Goal: Task Accomplishment & Management: Use online tool/utility

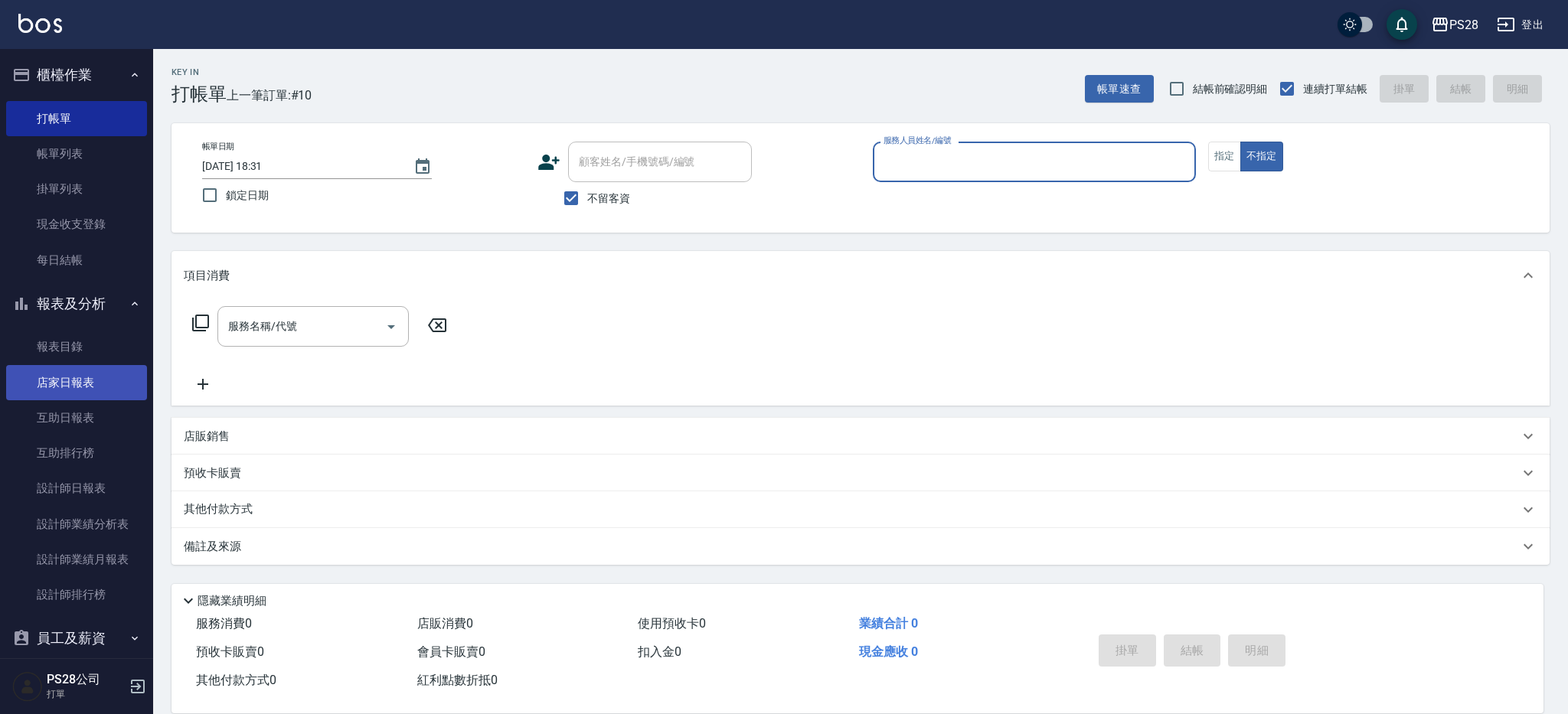
click at [96, 388] on link "店家日報表" at bounding box center [76, 383] width 141 height 35
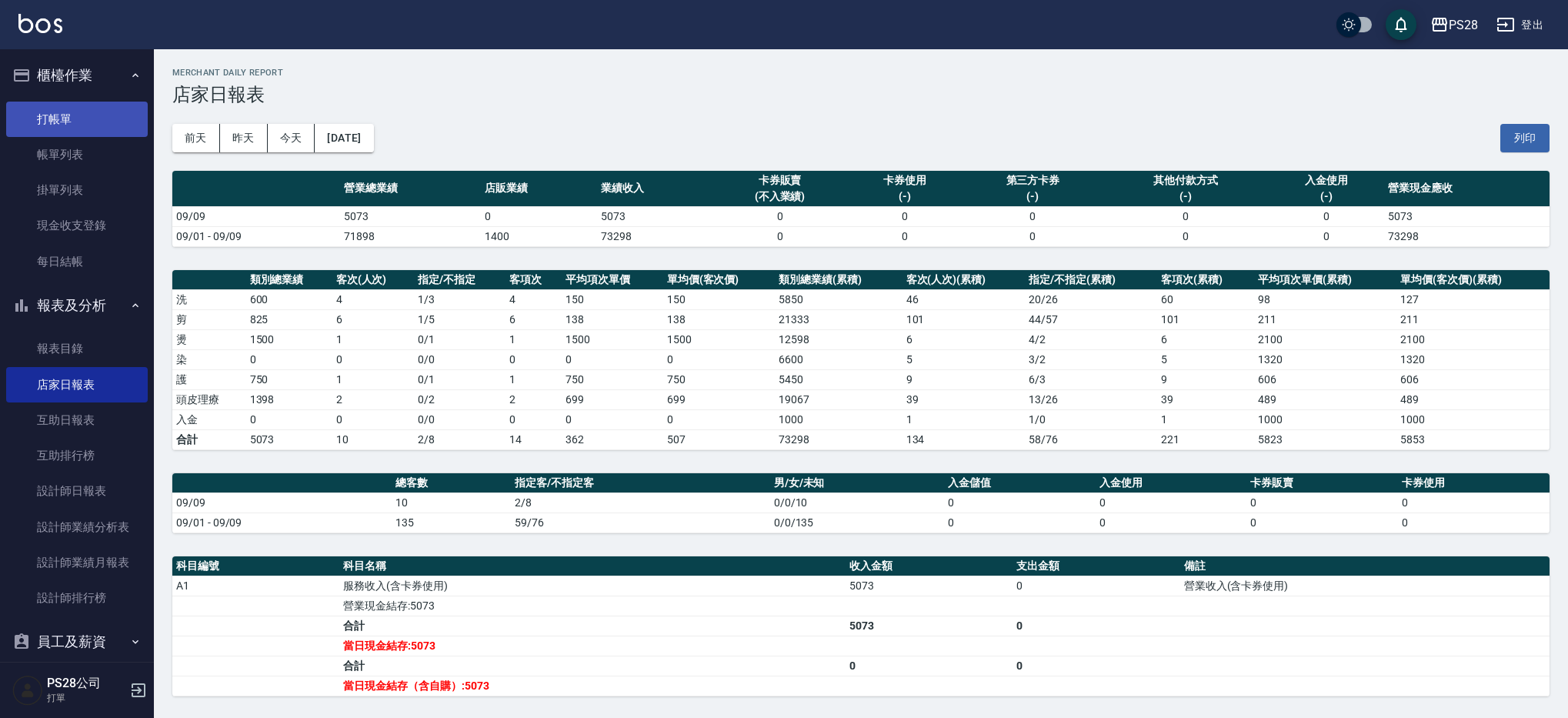
click at [50, 130] on link "打帳單" at bounding box center [77, 119] width 142 height 35
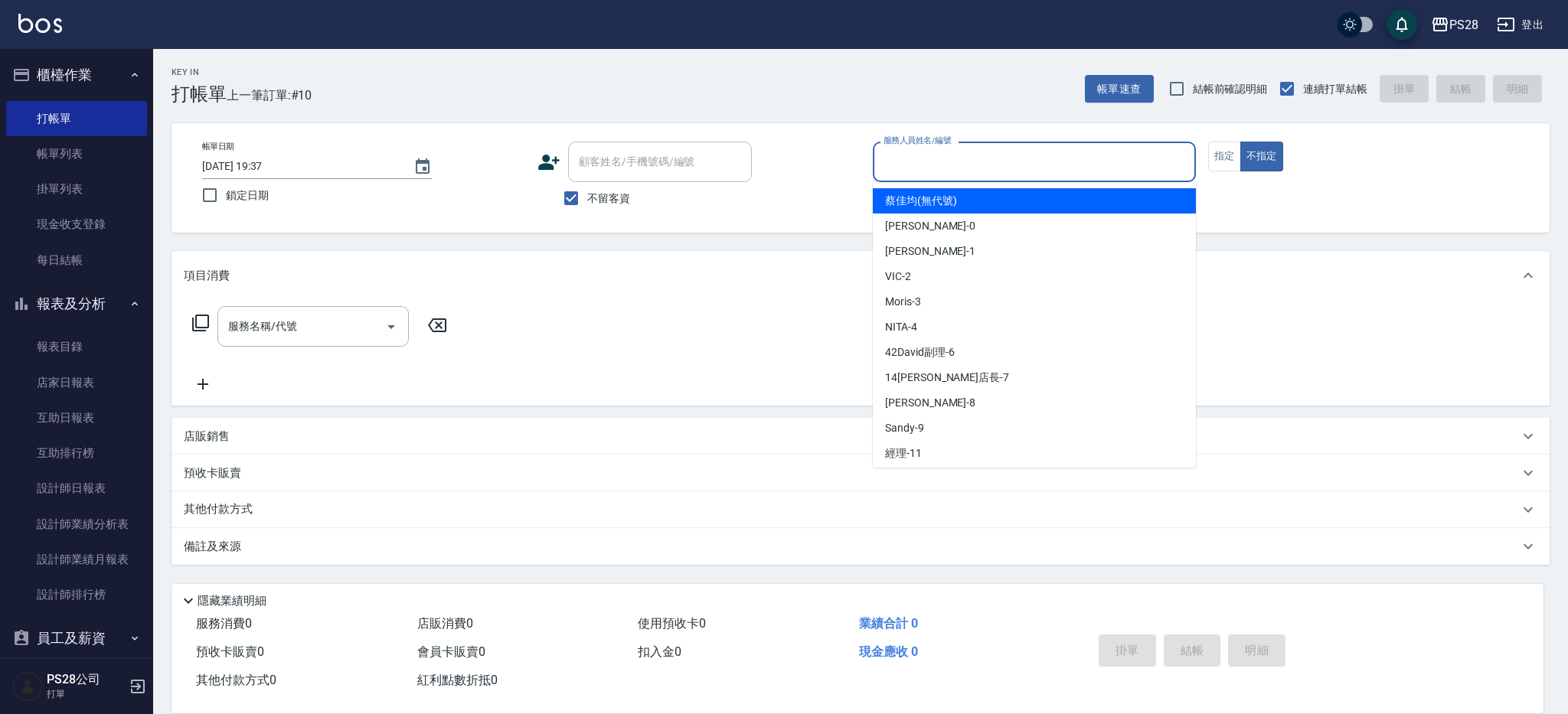
click at [985, 158] on input "服務人員姓名/編號" at bounding box center [1034, 162] width 310 height 27
type input "ㄅ"
type input "1"
type button "false"
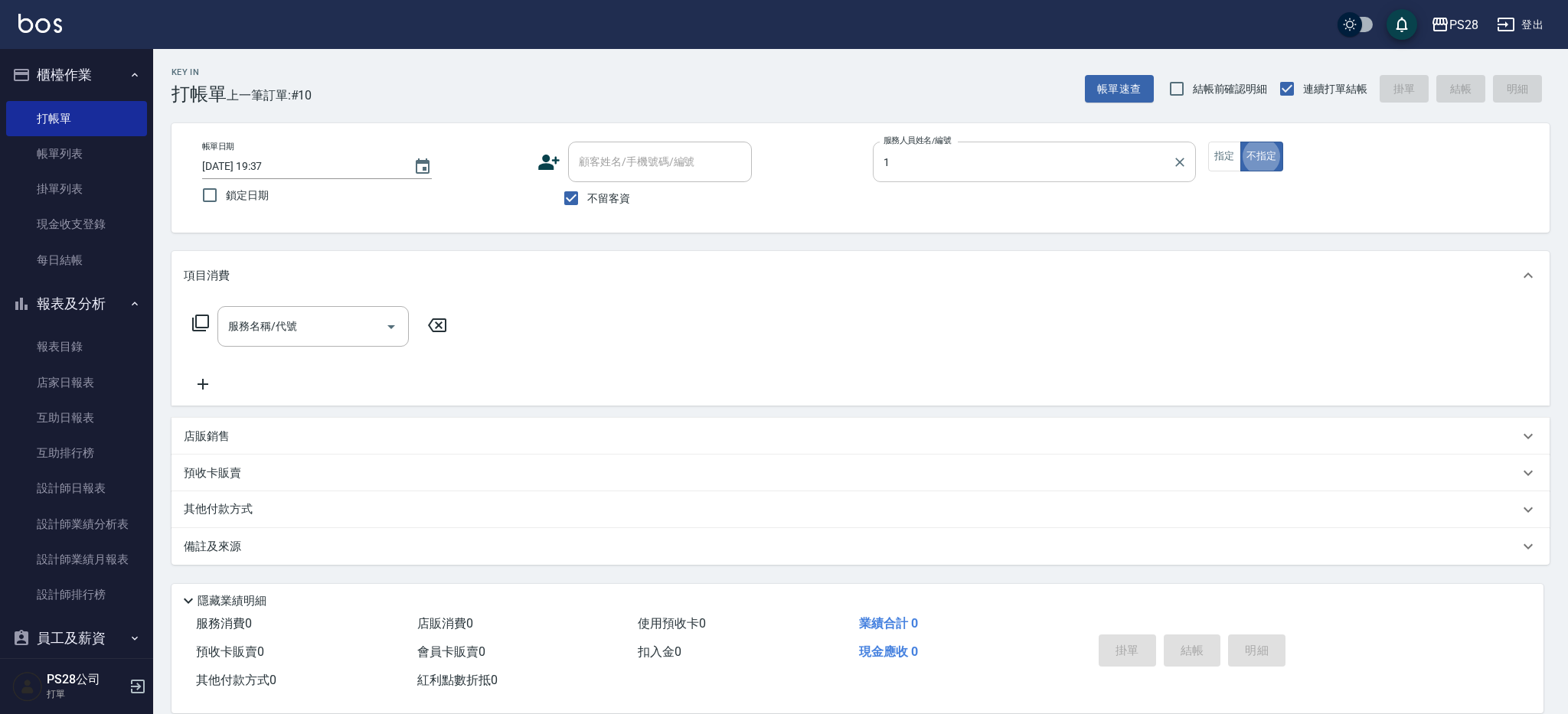
type input "[PERSON_NAME]-1"
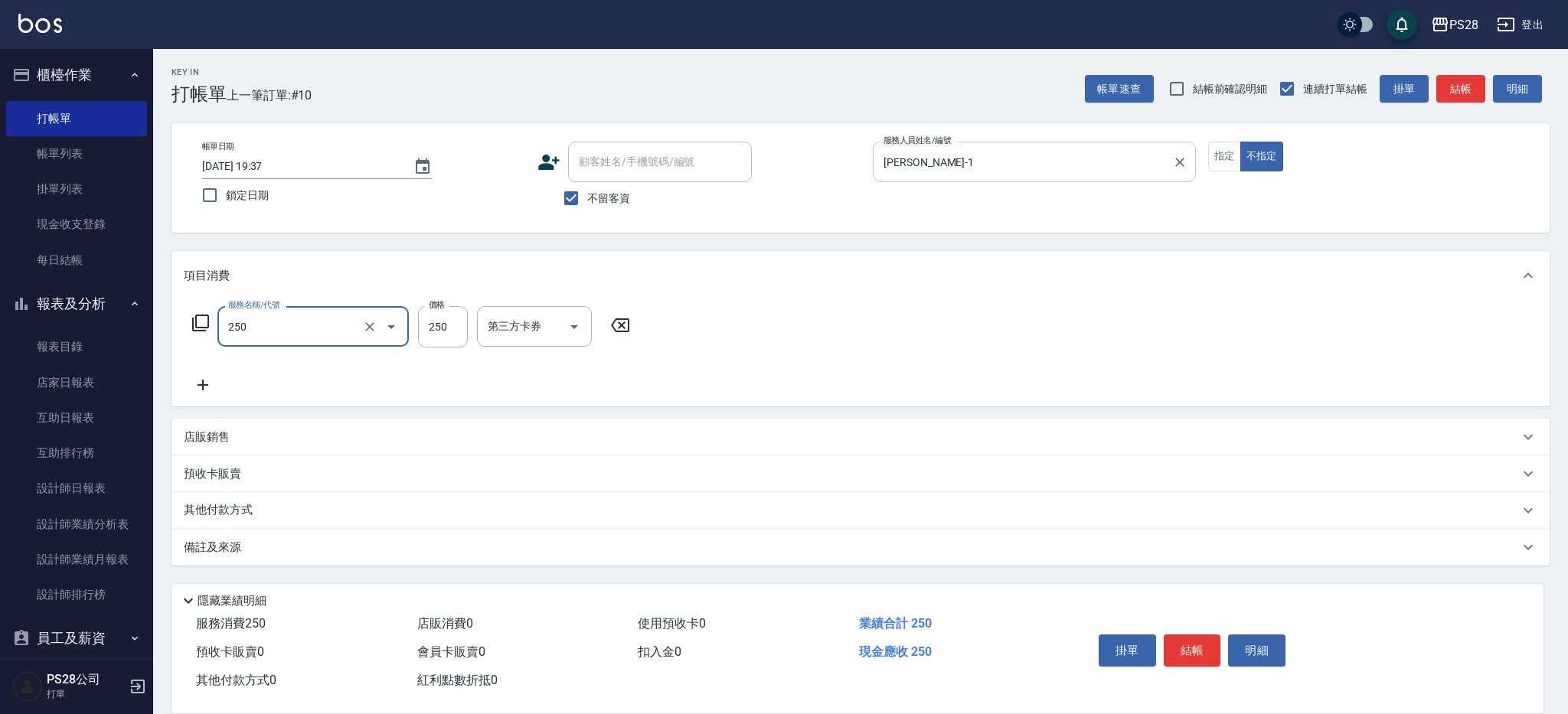
type input "單剪(250)"
type input "149"
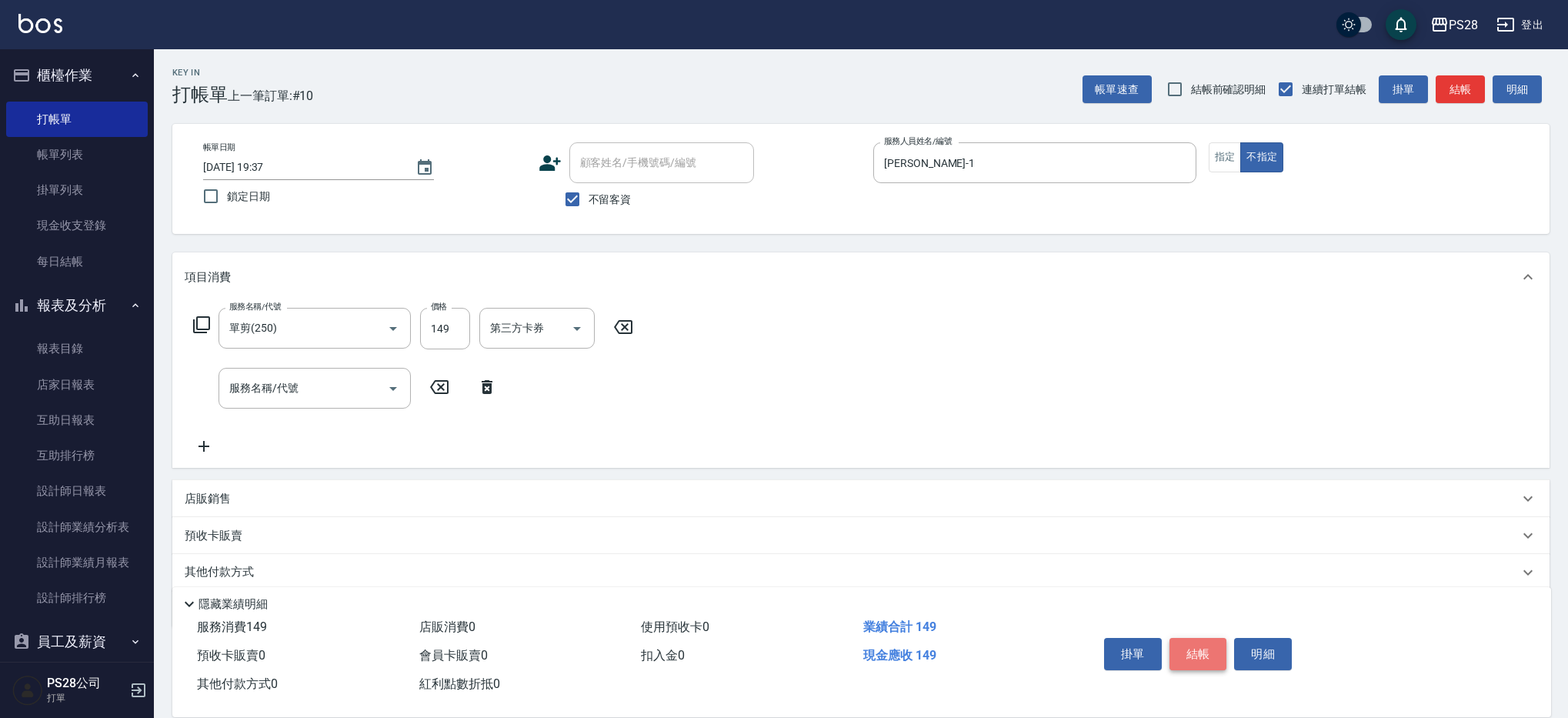
click at [1209, 652] on button "結帳" at bounding box center [1198, 654] width 58 height 32
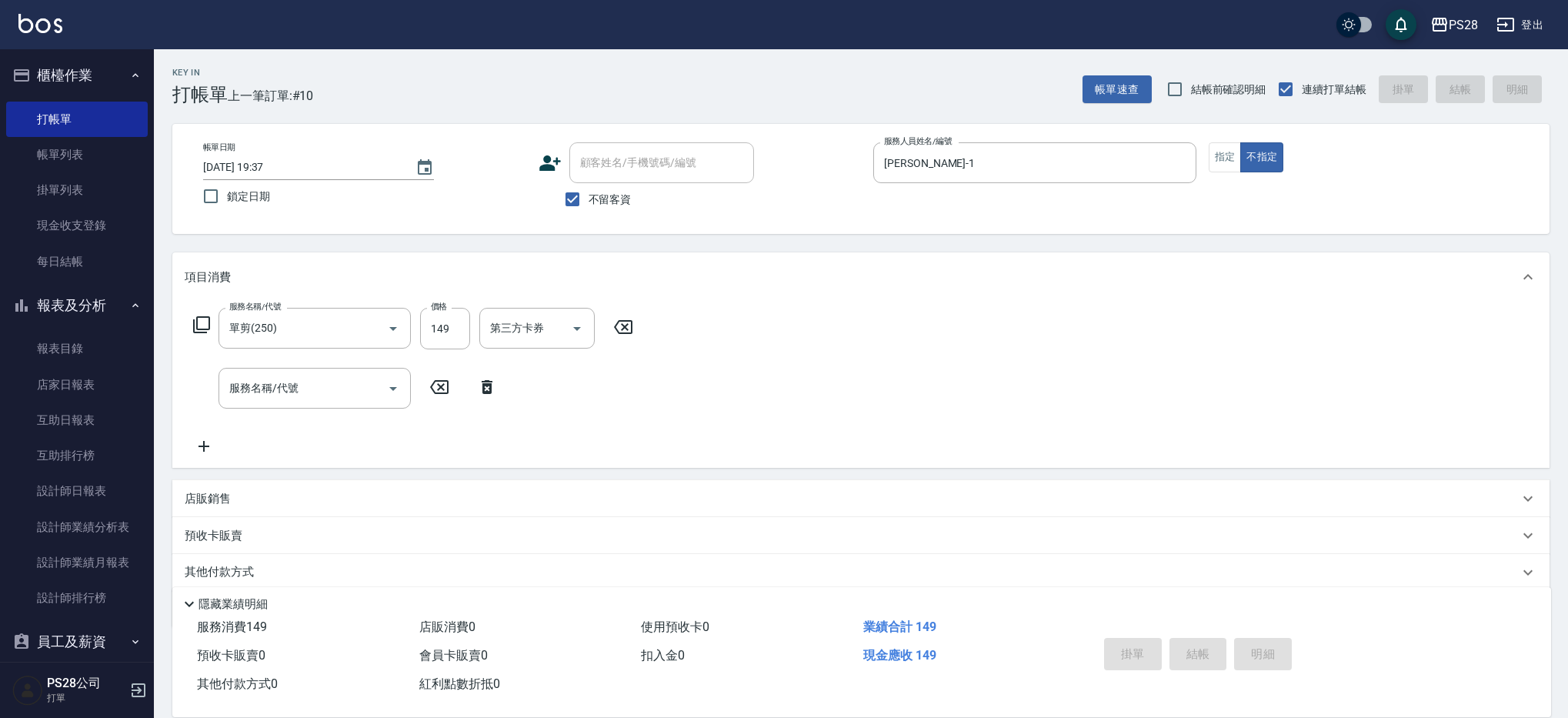
type input "[DATE] 19:39"
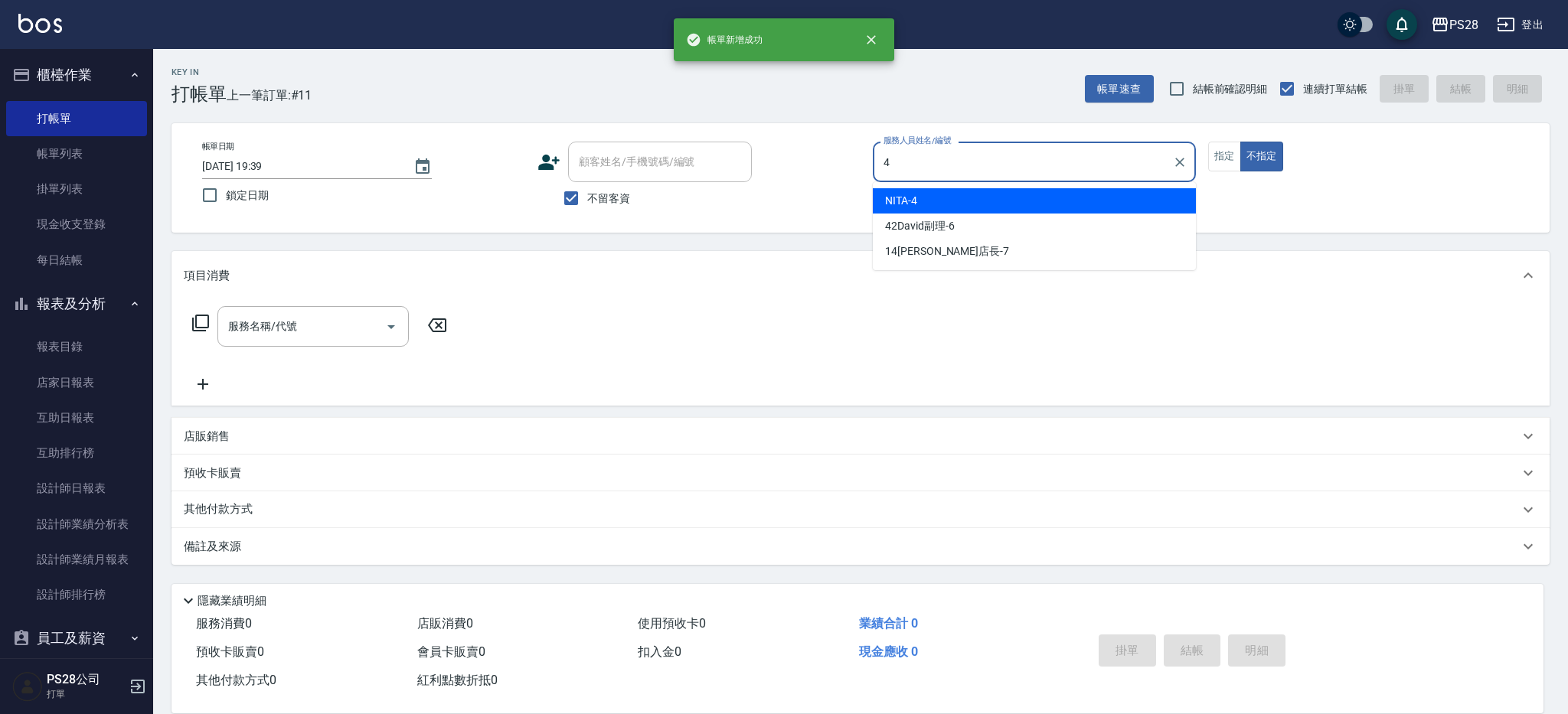
type input "NITA-4"
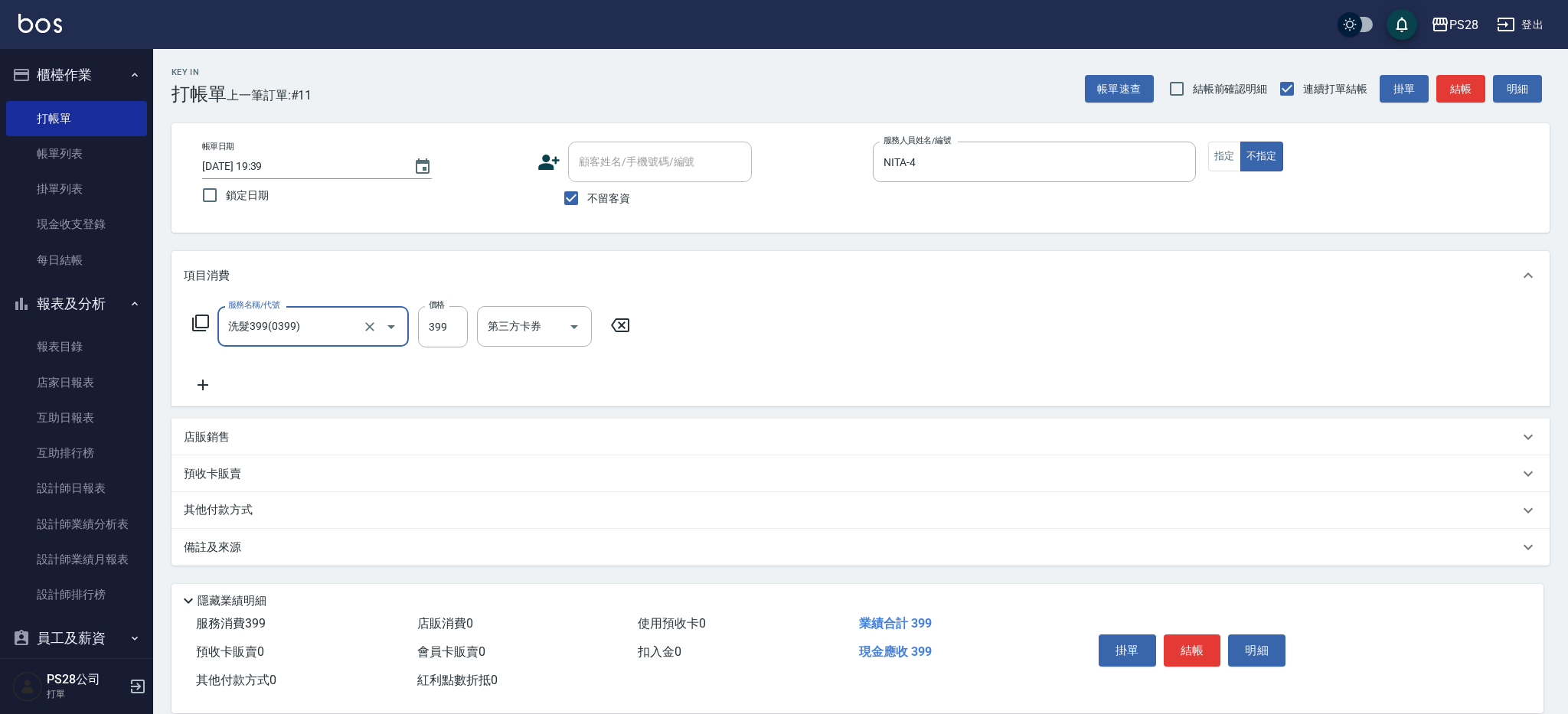
type input "洗髮399(0399)"
type input "15-15"
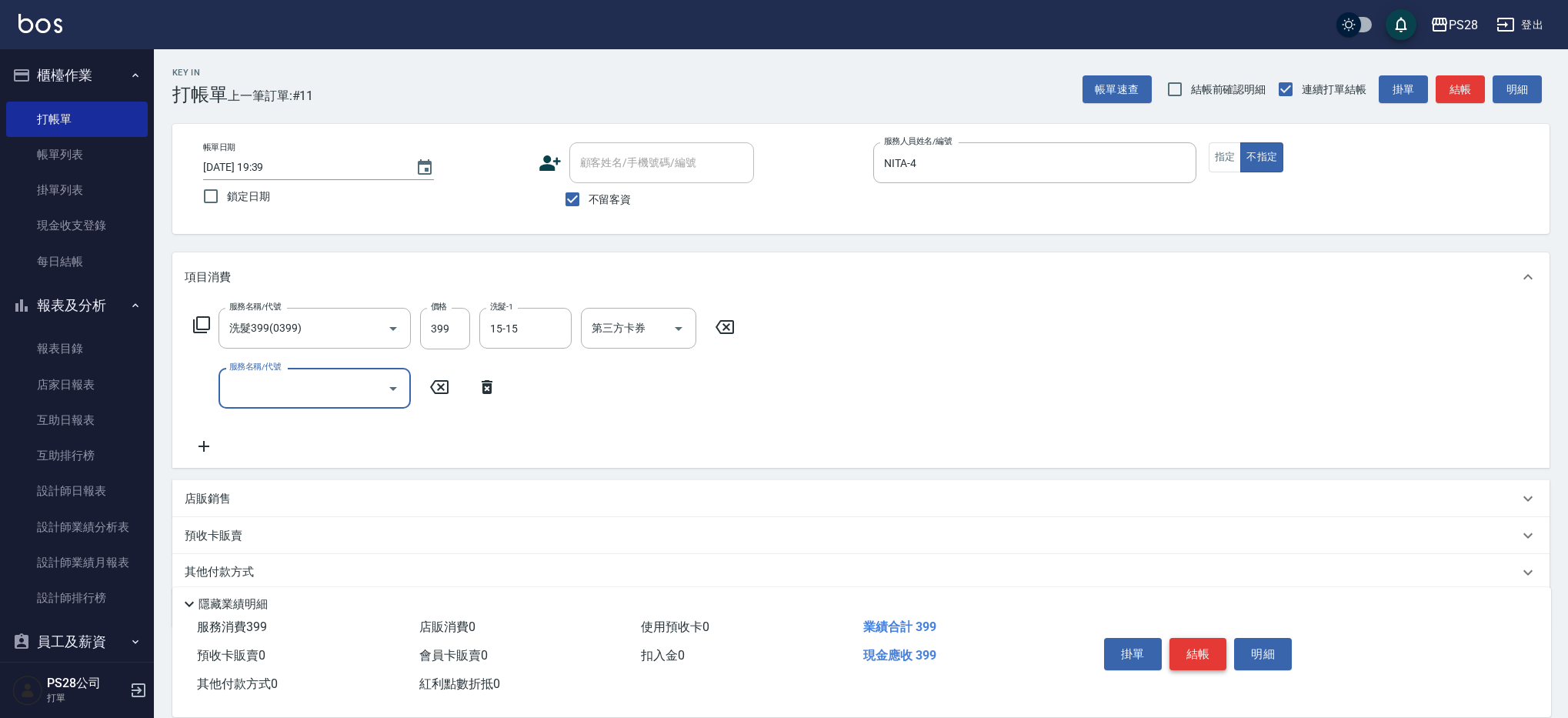
click at [1202, 651] on button "結帳" at bounding box center [1198, 654] width 58 height 32
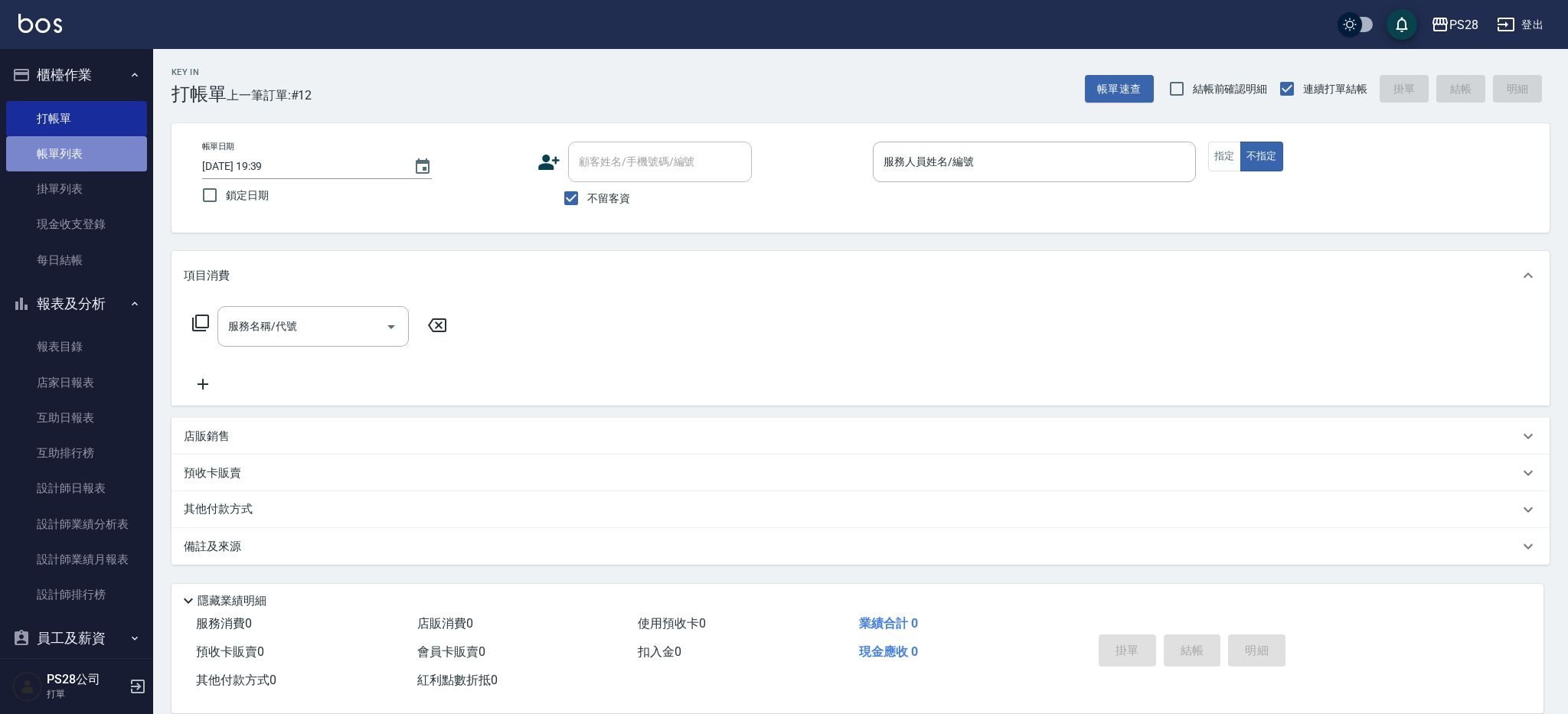
click at [104, 145] on link "帳單列表" at bounding box center [76, 154] width 141 height 35
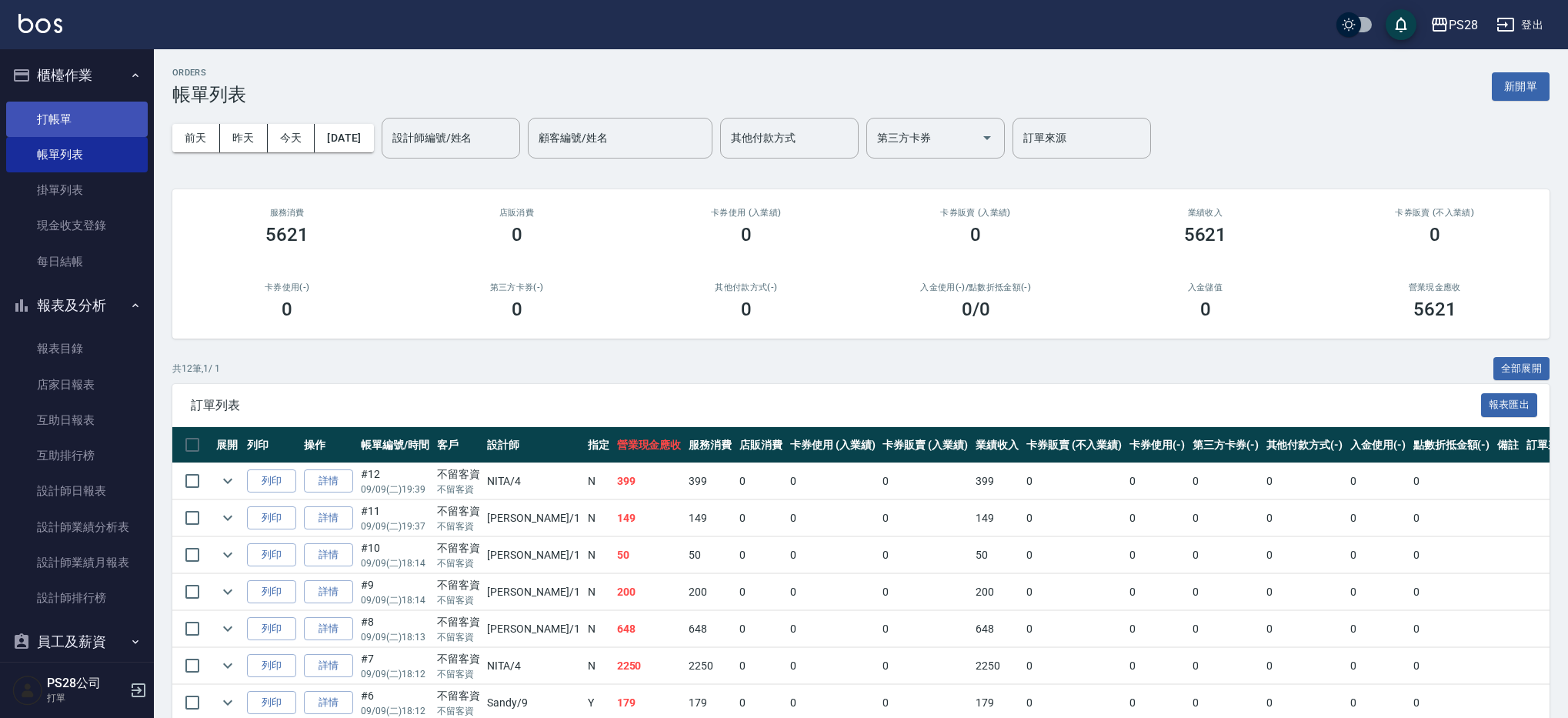
click at [66, 122] on link "打帳單" at bounding box center [77, 119] width 142 height 35
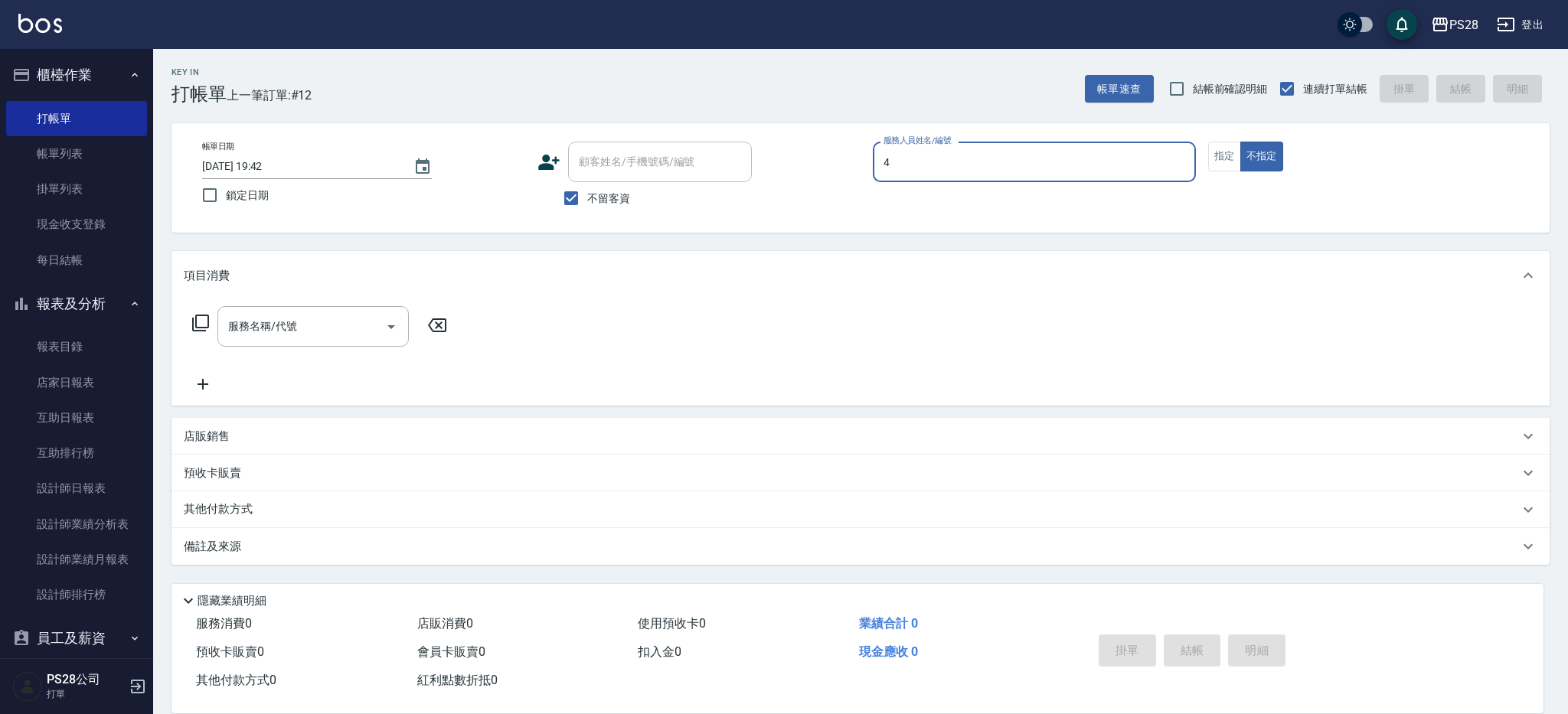
type input "4"
type button "false"
type input "NITA-4"
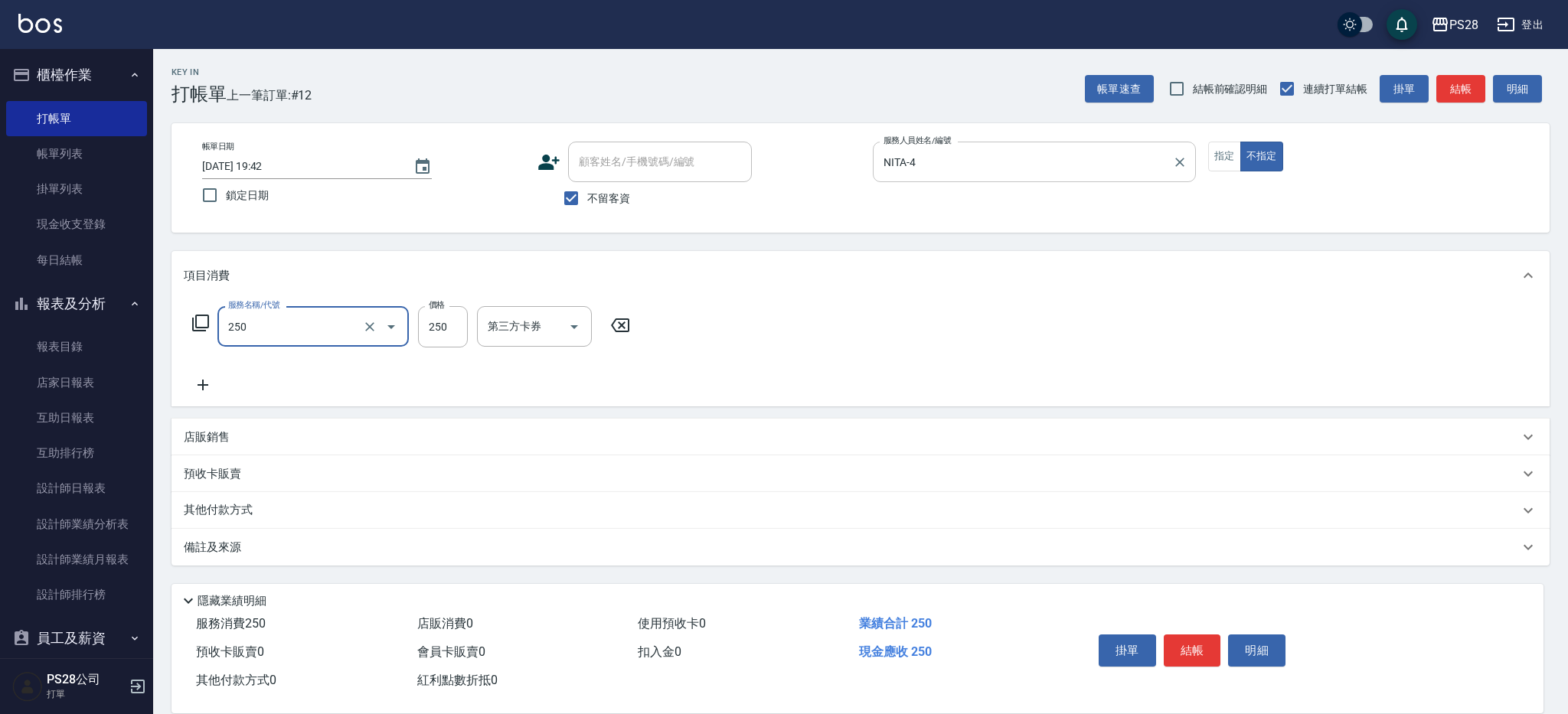
type input "單剪(250)"
type input "149"
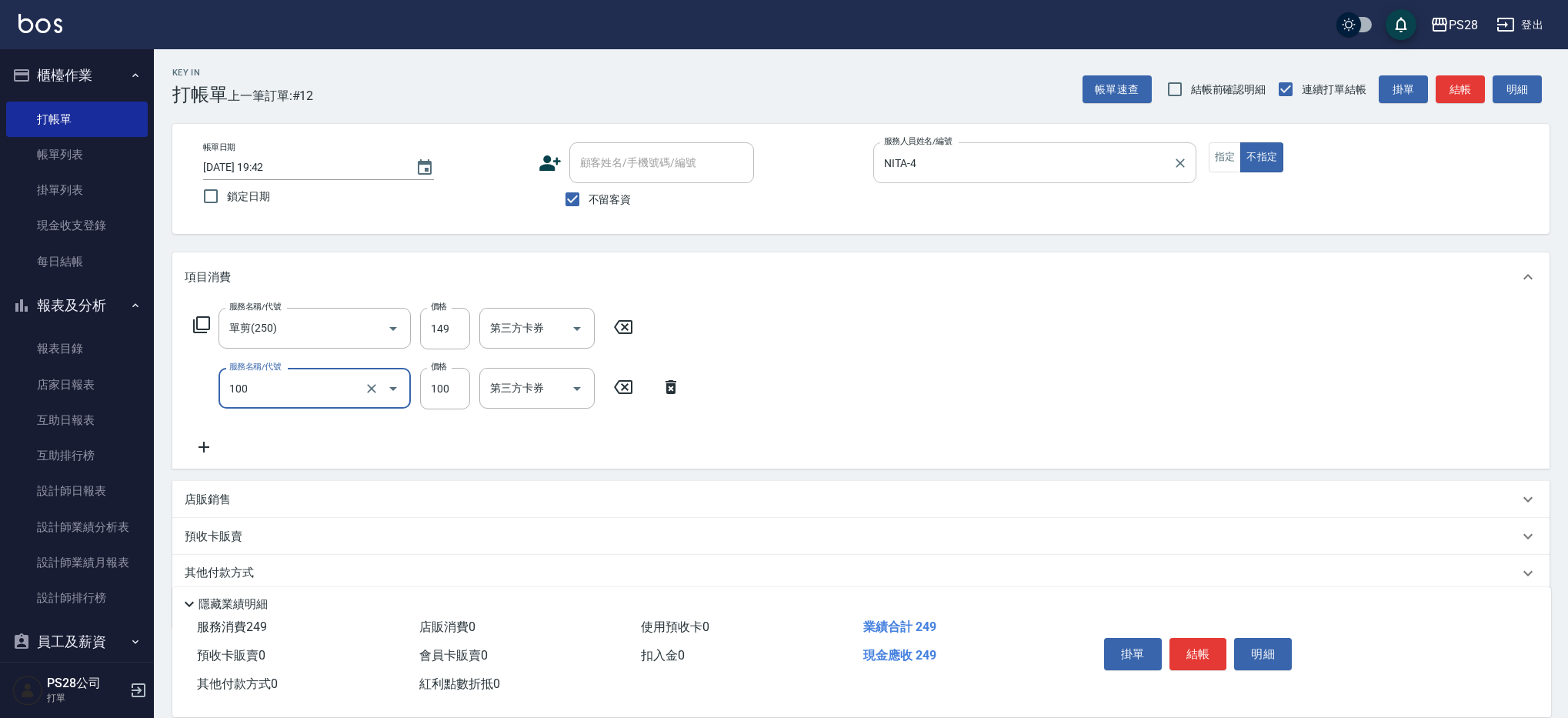
type input "洗髮(100)"
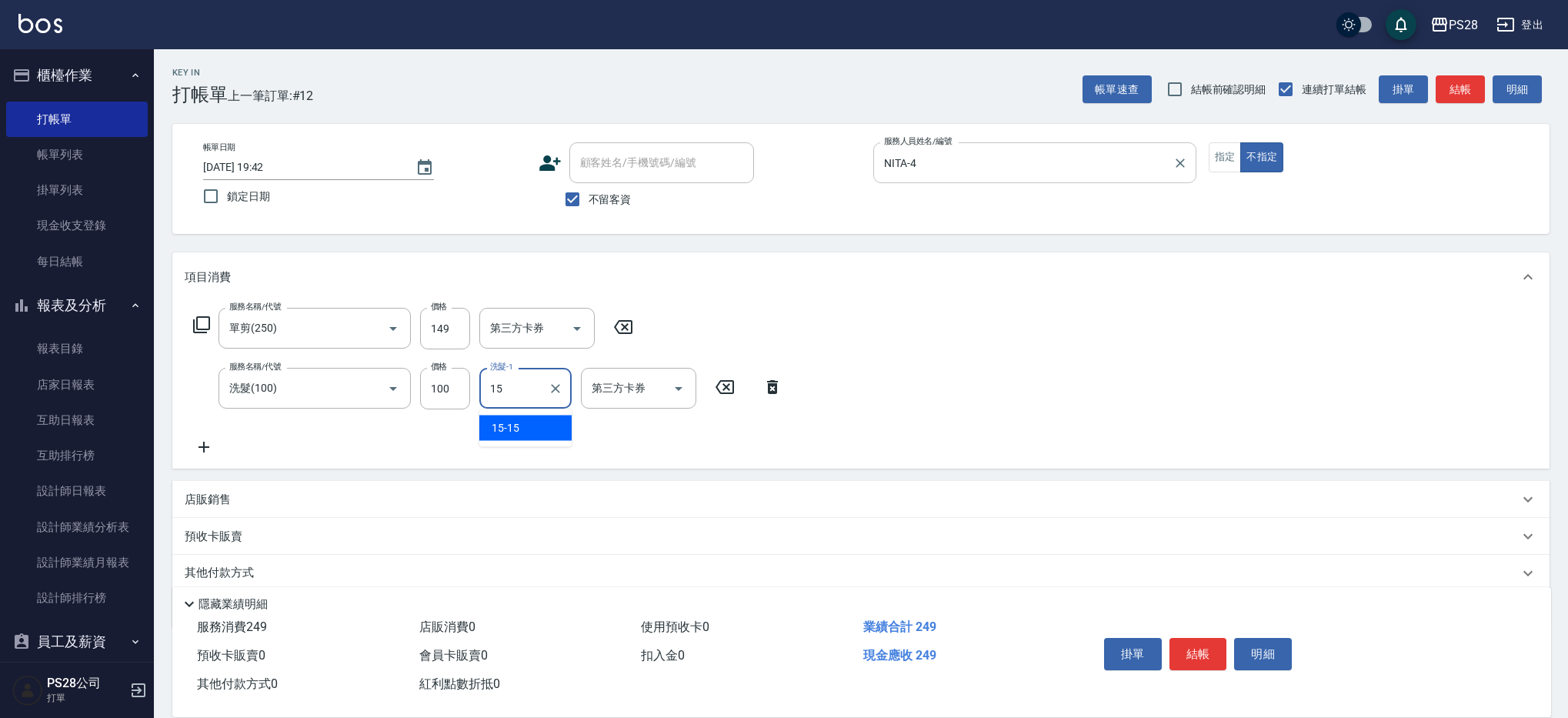
type input "15-15"
click at [1206, 640] on button "結帳" at bounding box center [1198, 654] width 58 height 32
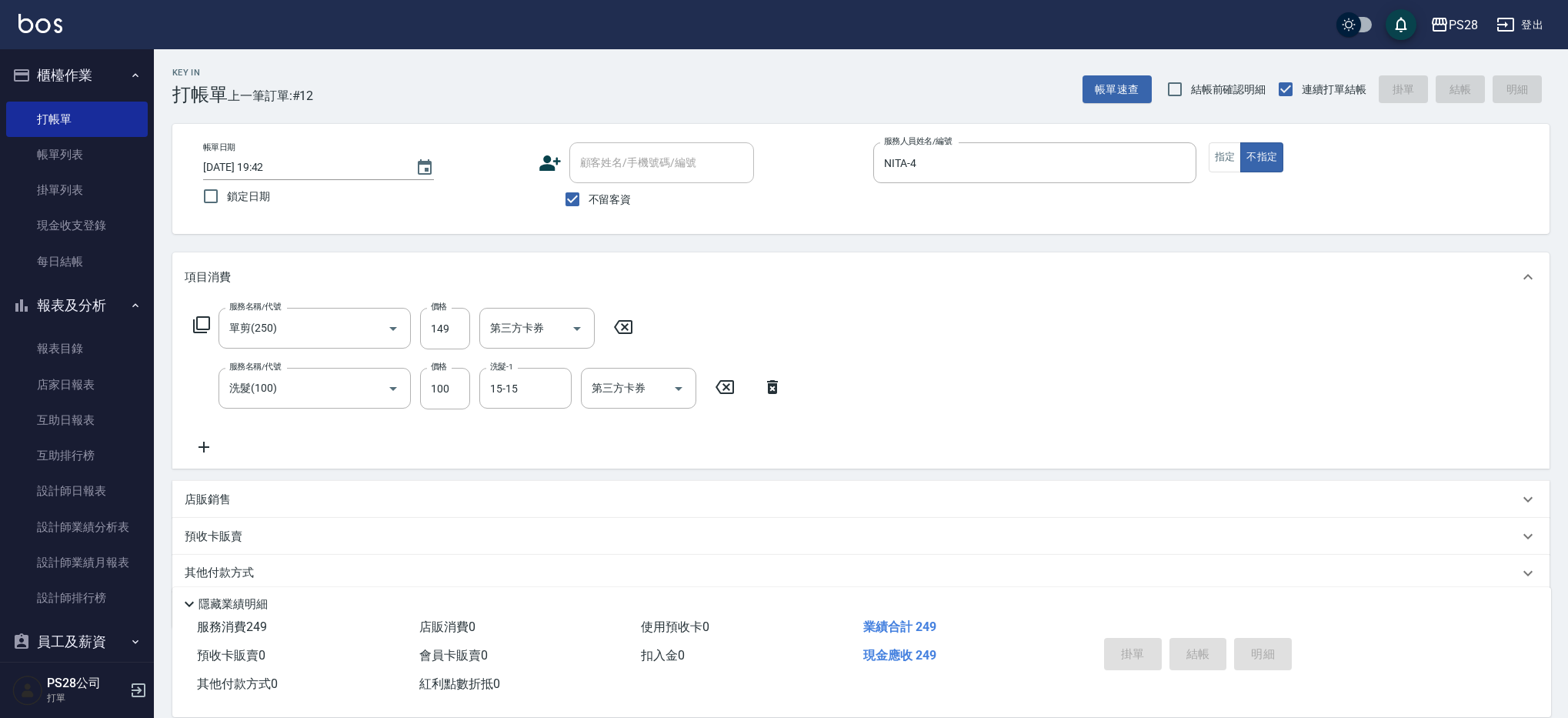
type input "[DATE] 20:14"
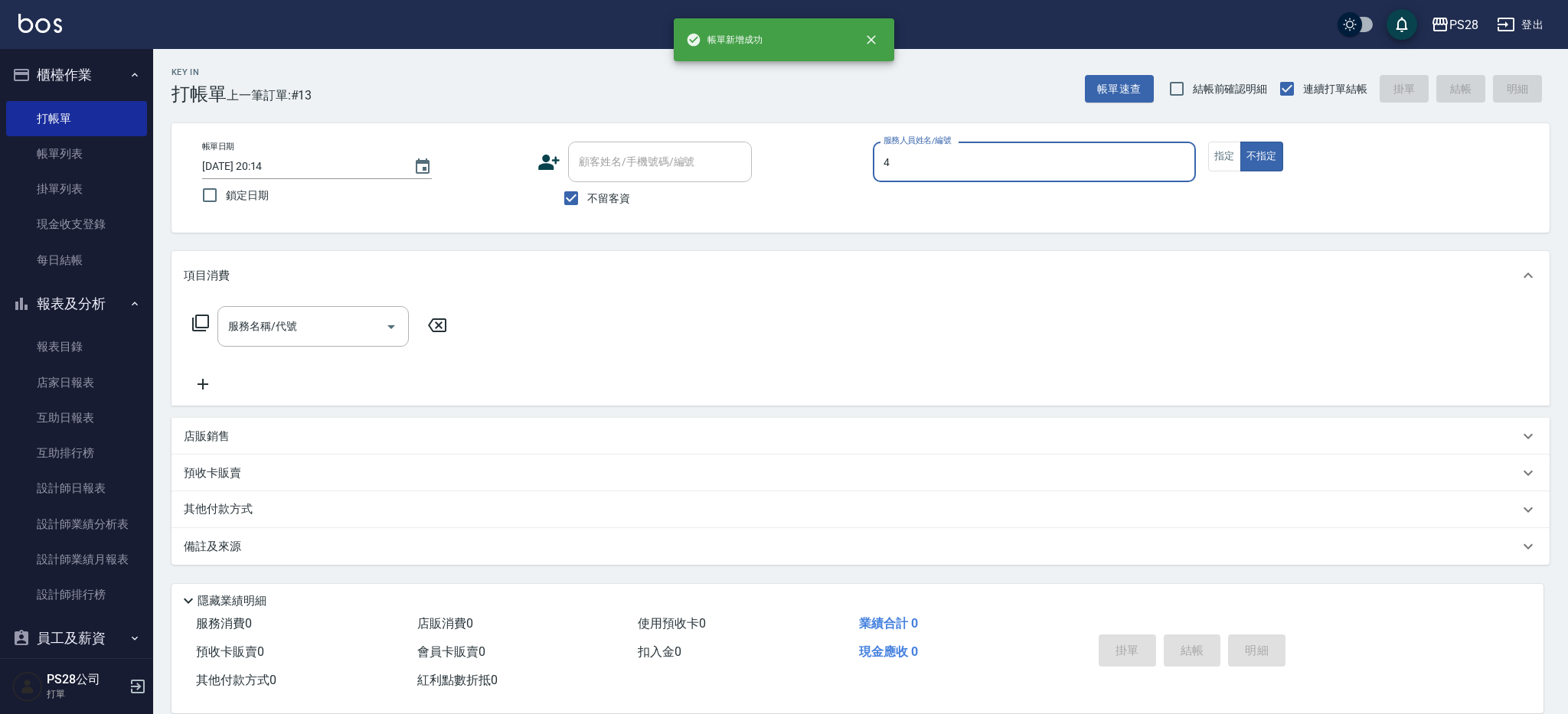
type input "NITA-4"
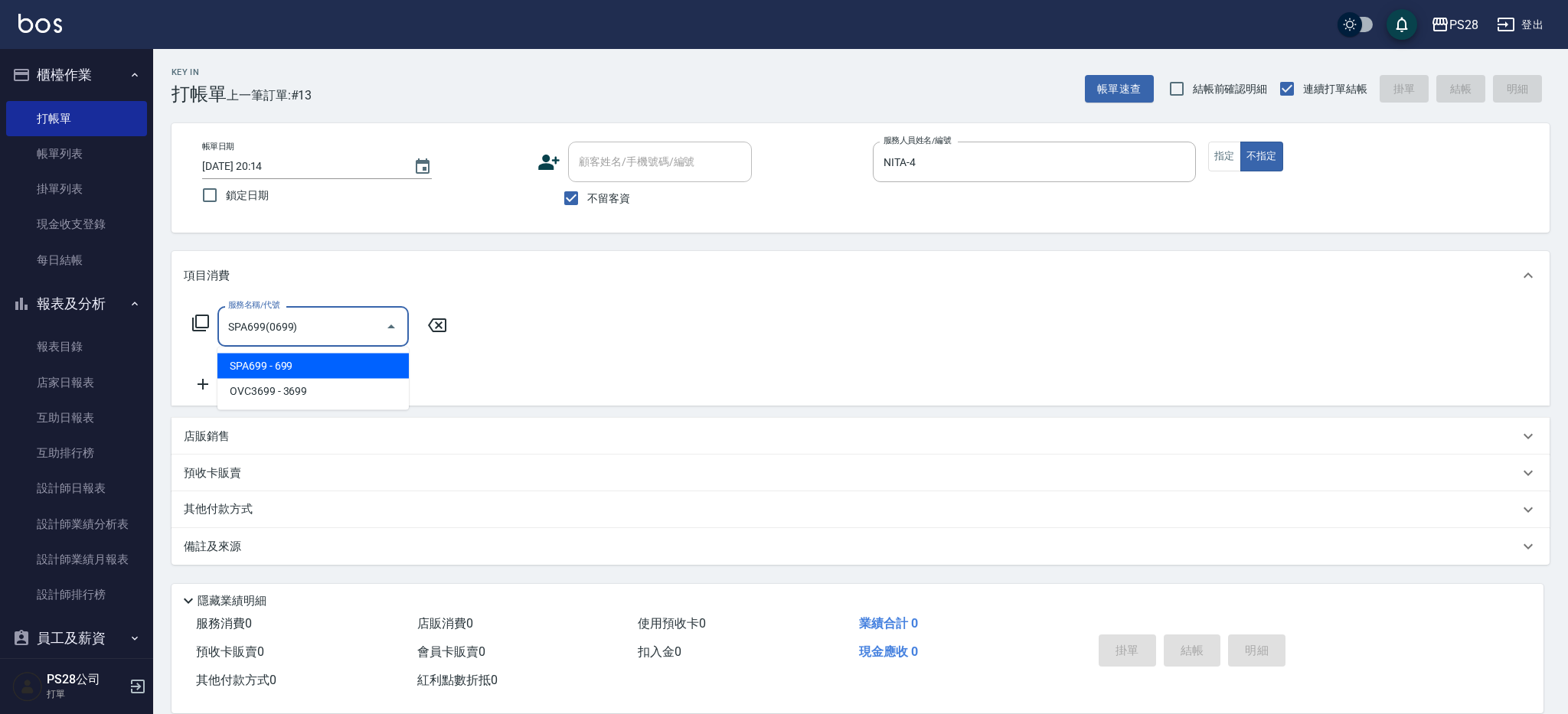
type input "SPA699(0699)"
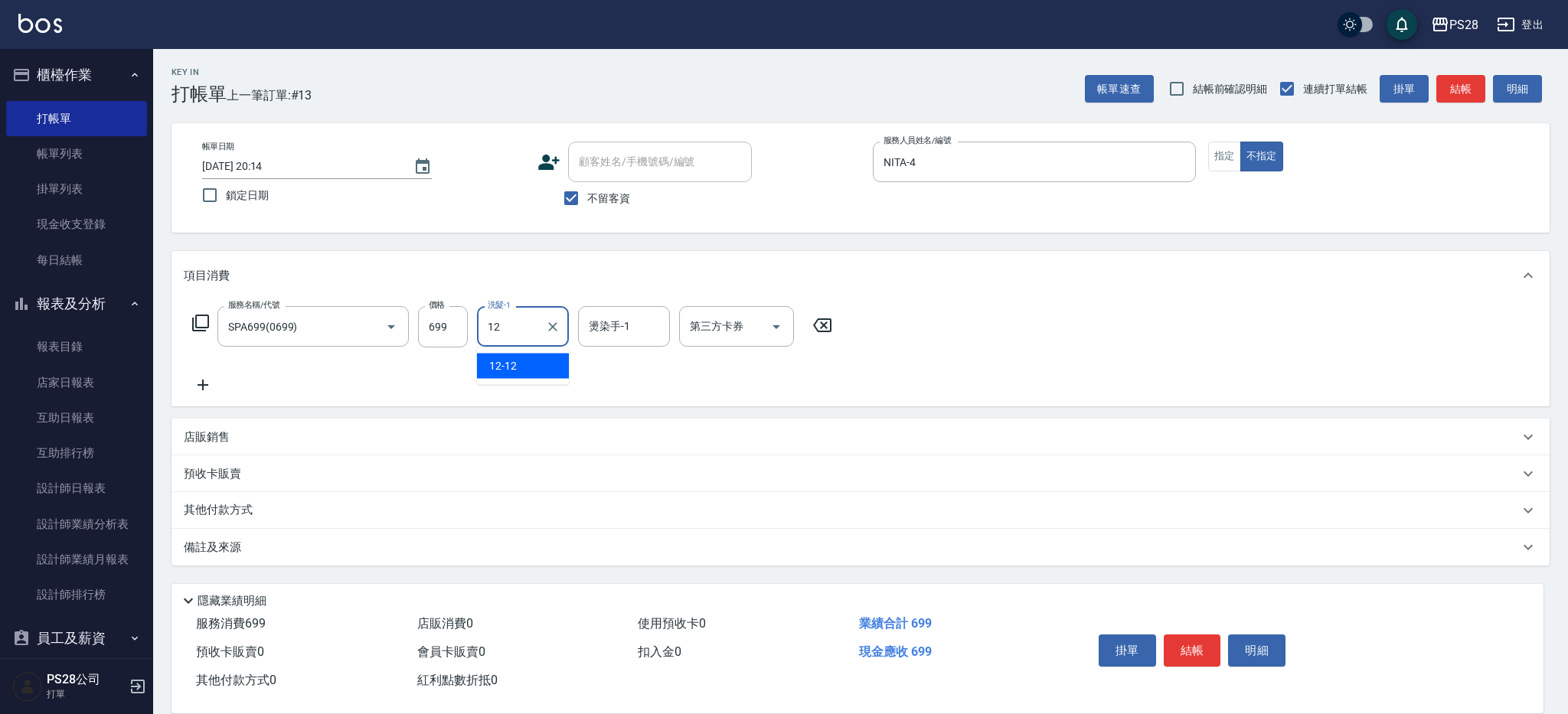
type input "12-12"
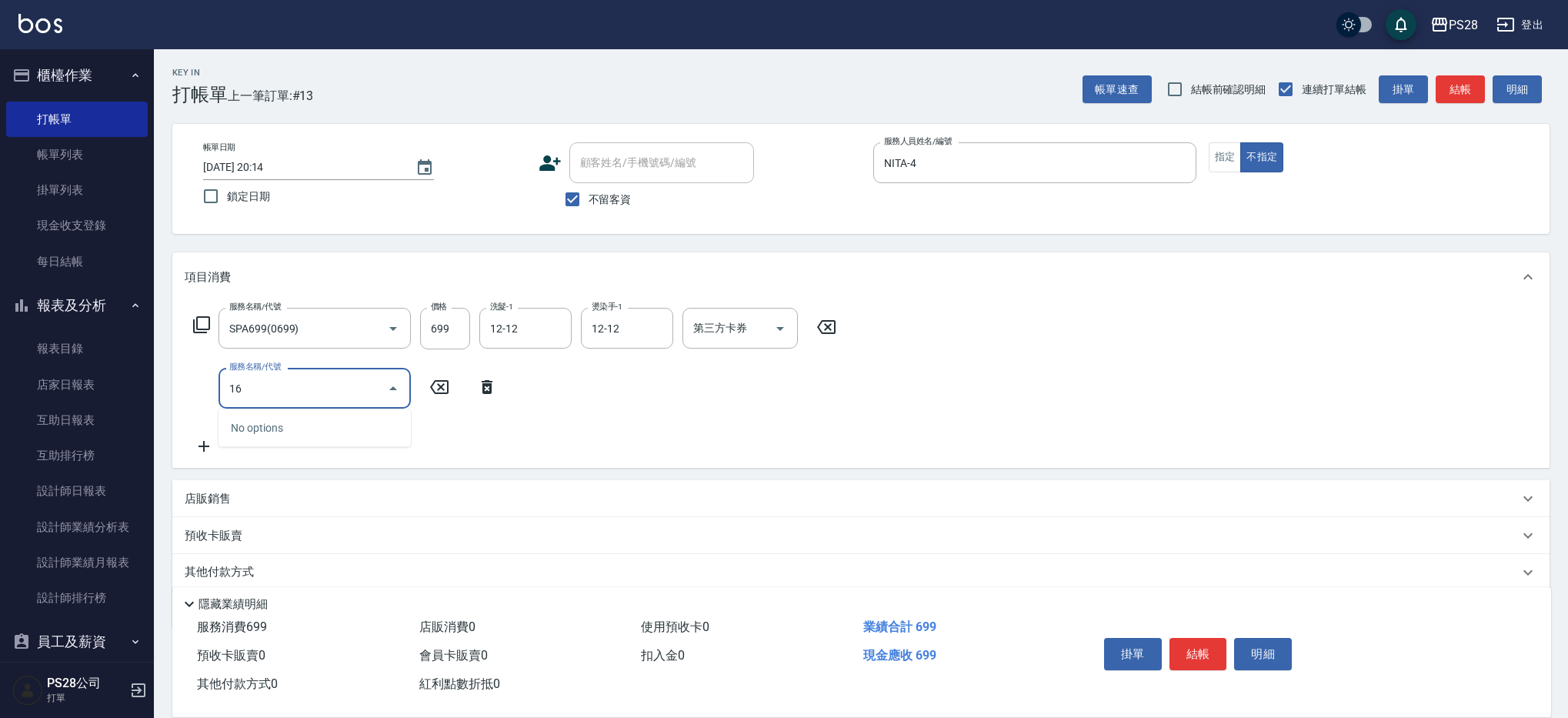
type input "1"
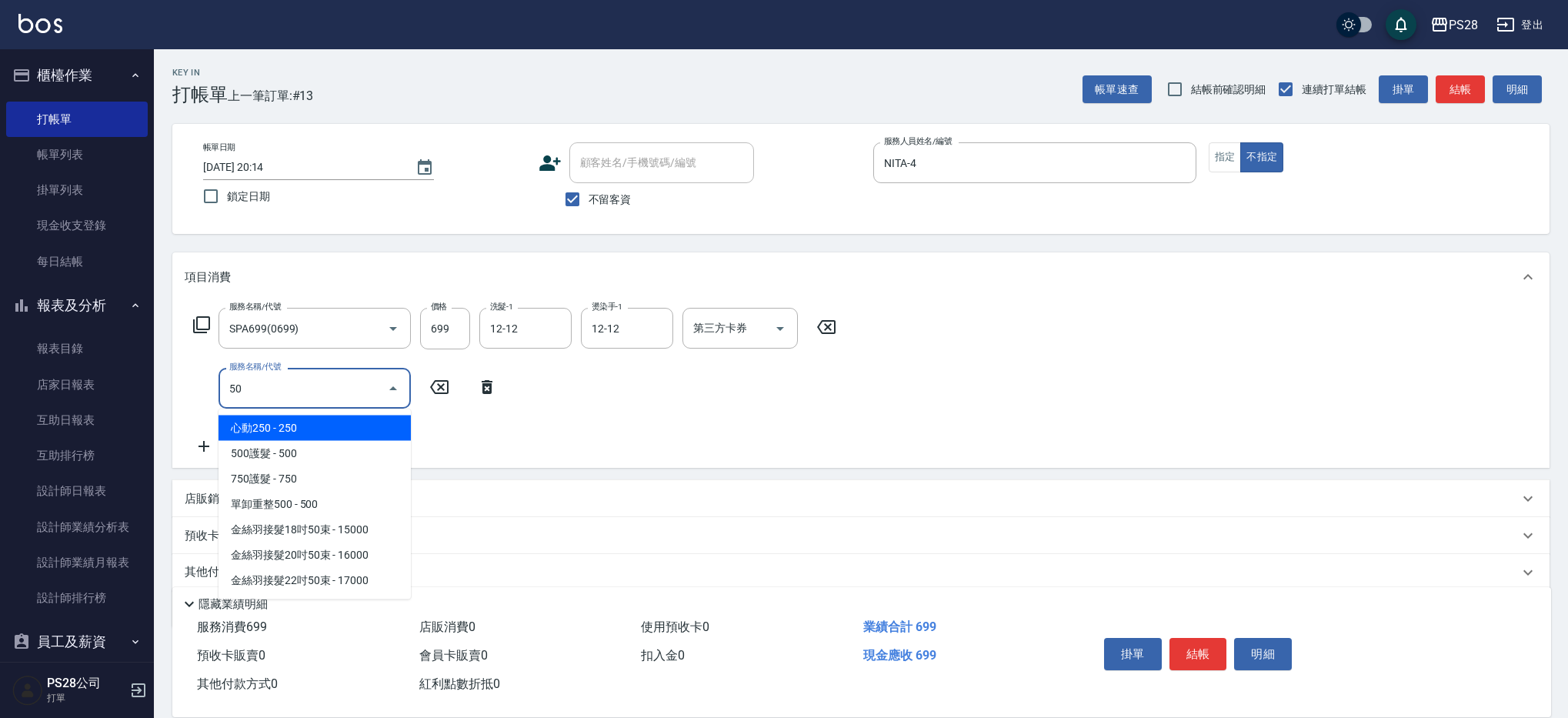
type input "5"
type input "4"
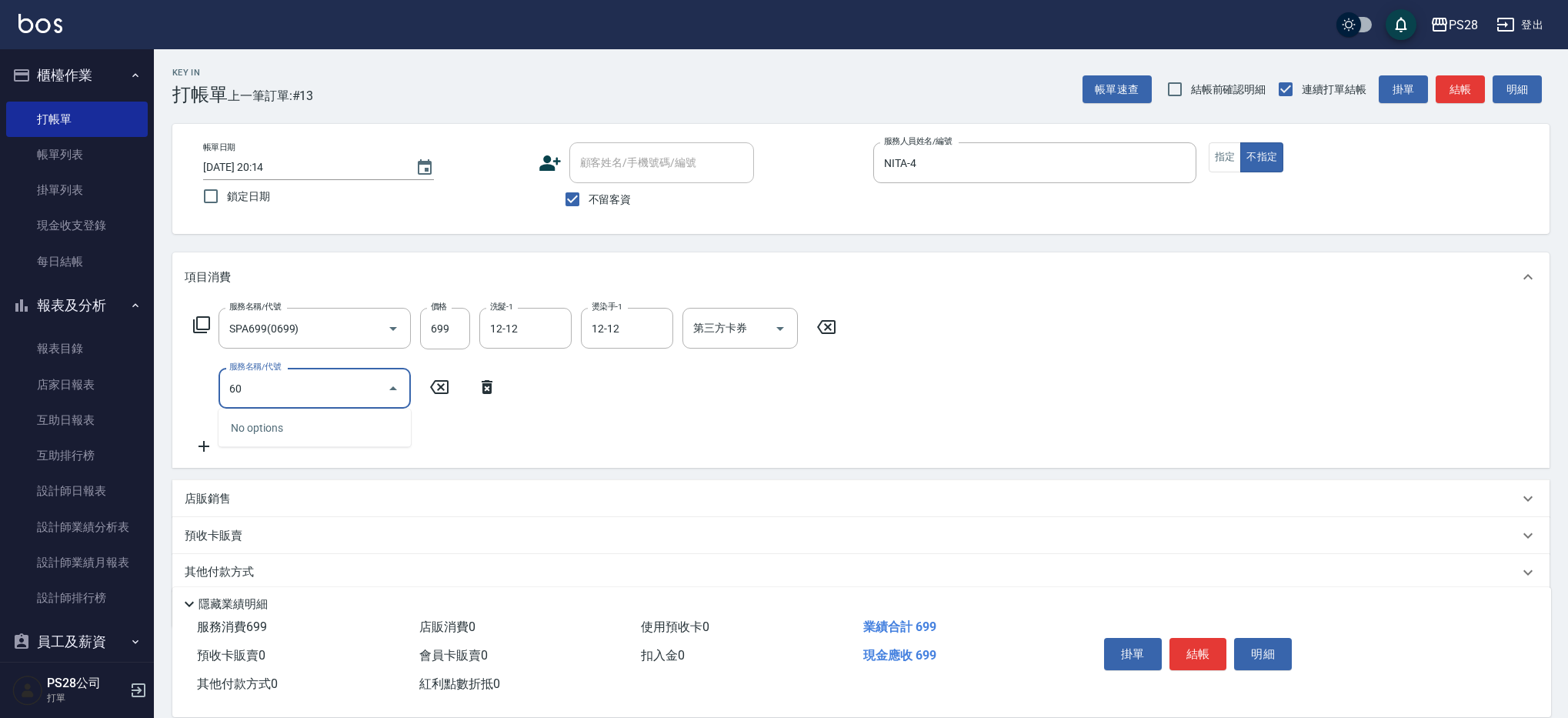
type input "6"
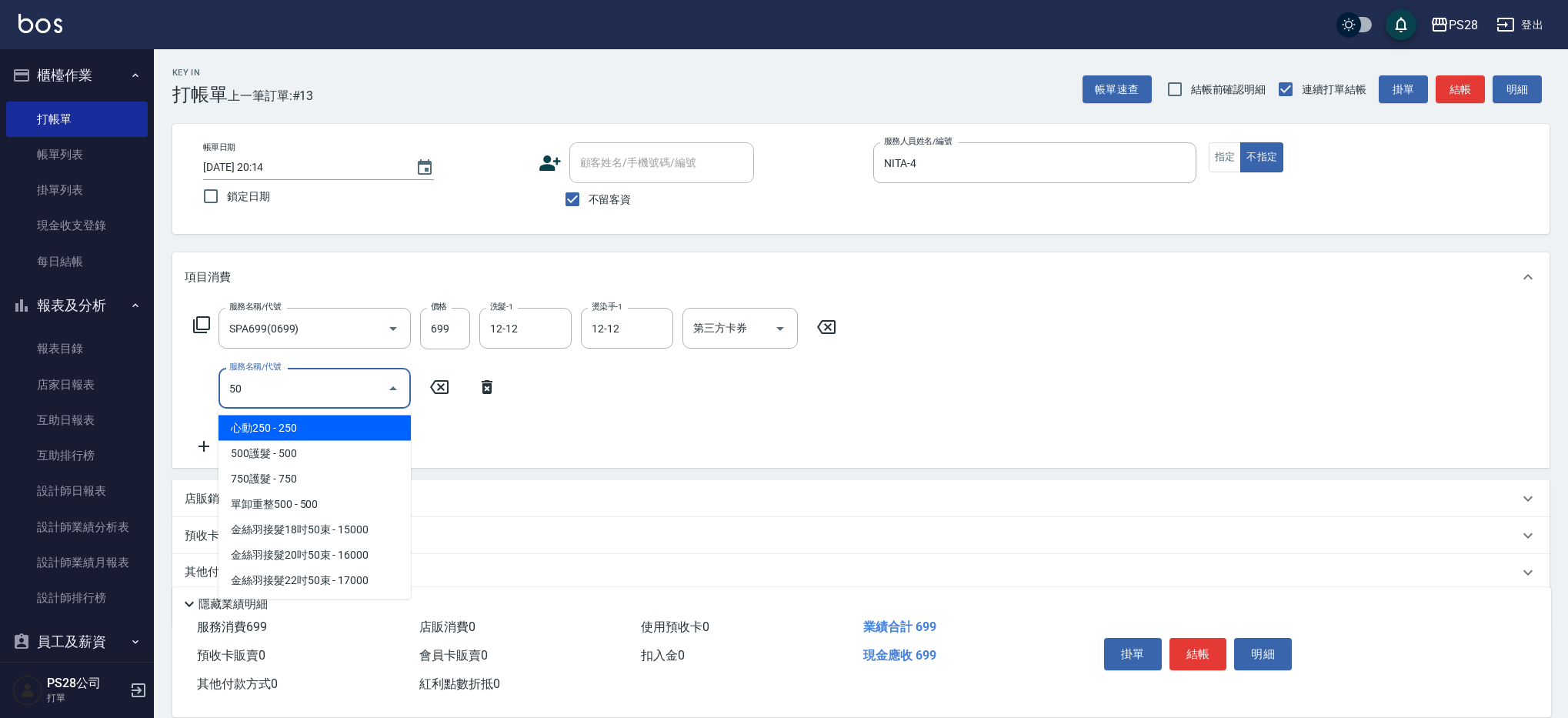
type input "5"
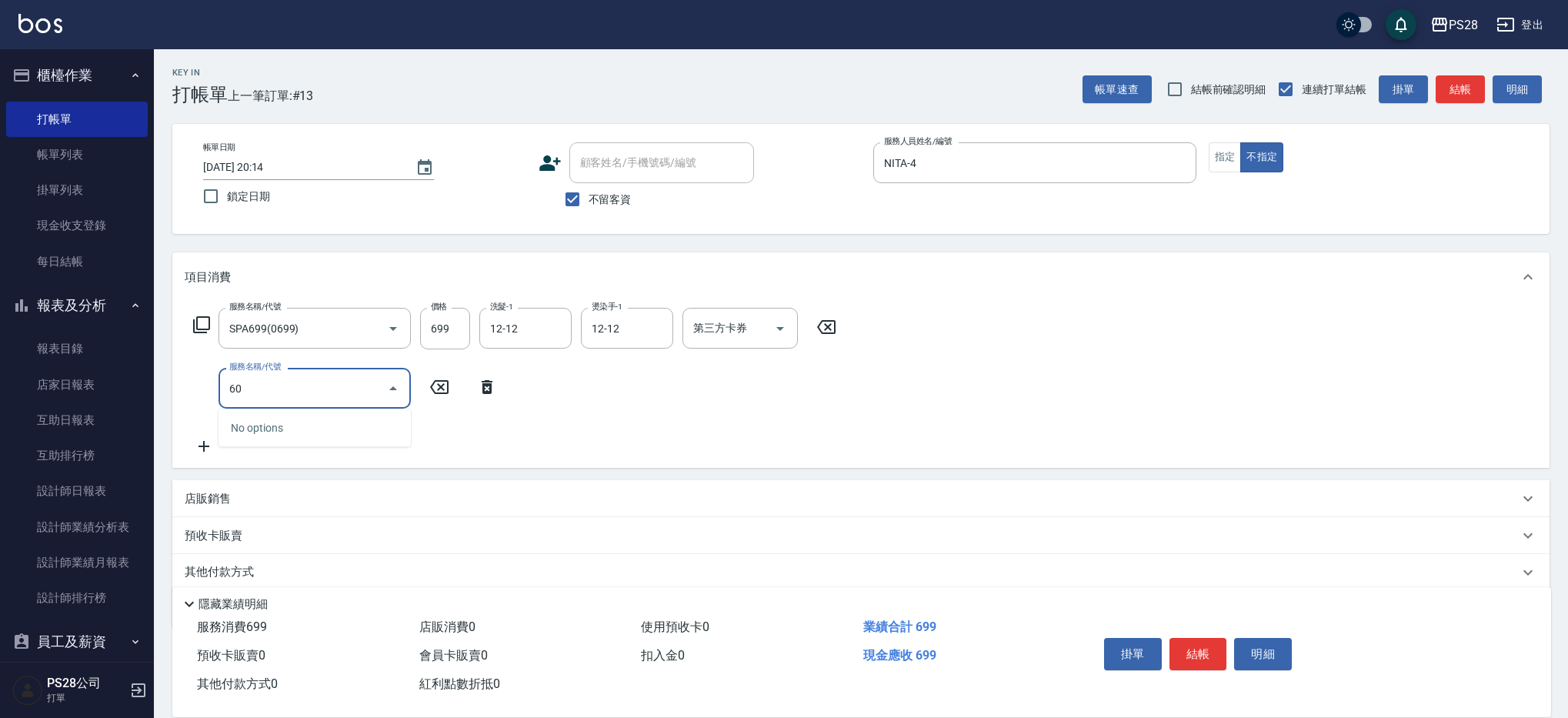
type input "6"
type input "3"
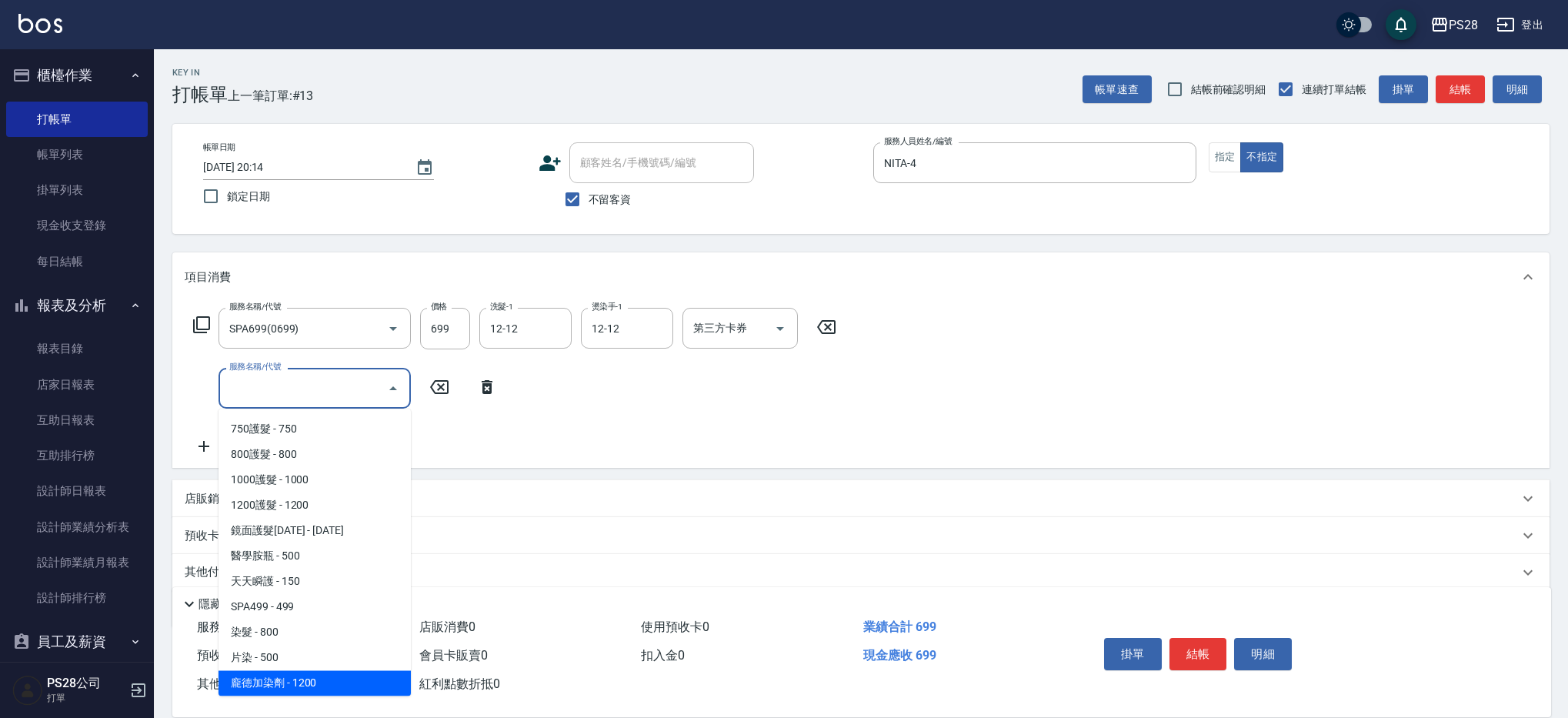
scroll to position [634, 0]
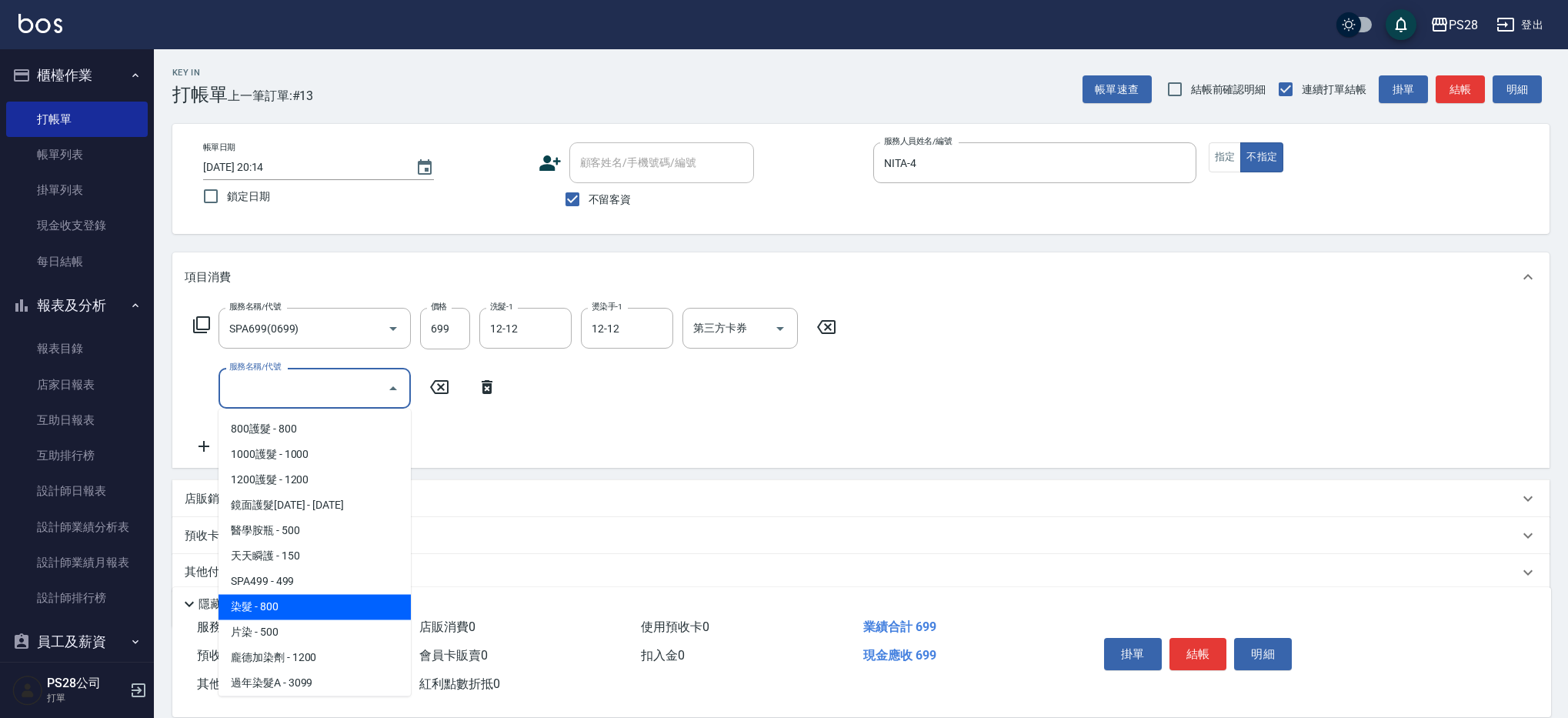
click at [283, 600] on span "染髮 - 800" at bounding box center [314, 608] width 192 height 26
type input "染髮(501)"
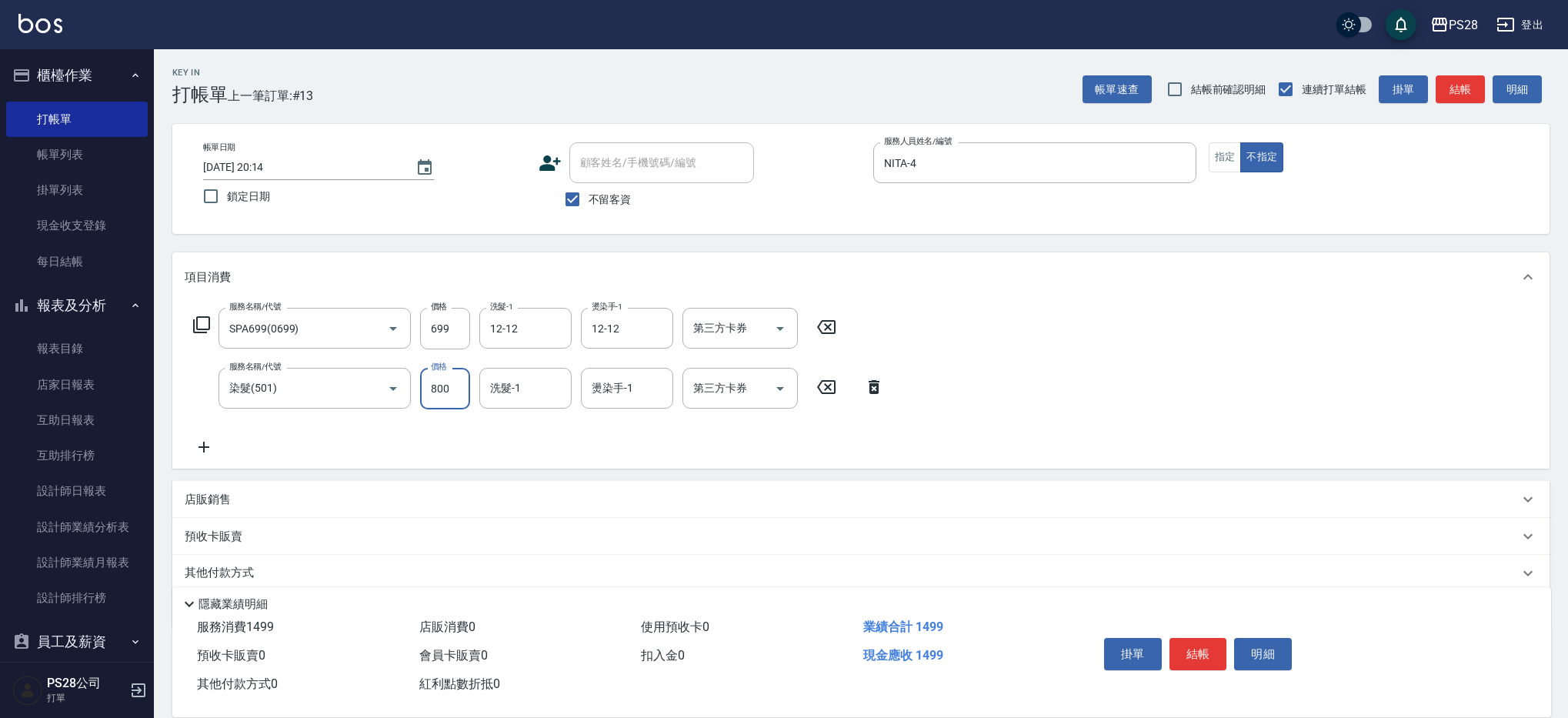
click at [463, 395] on input "800" at bounding box center [445, 389] width 50 height 42
type input "1600"
type input "12-12"
click at [221, 502] on p "店販銷售" at bounding box center [208, 500] width 46 height 16
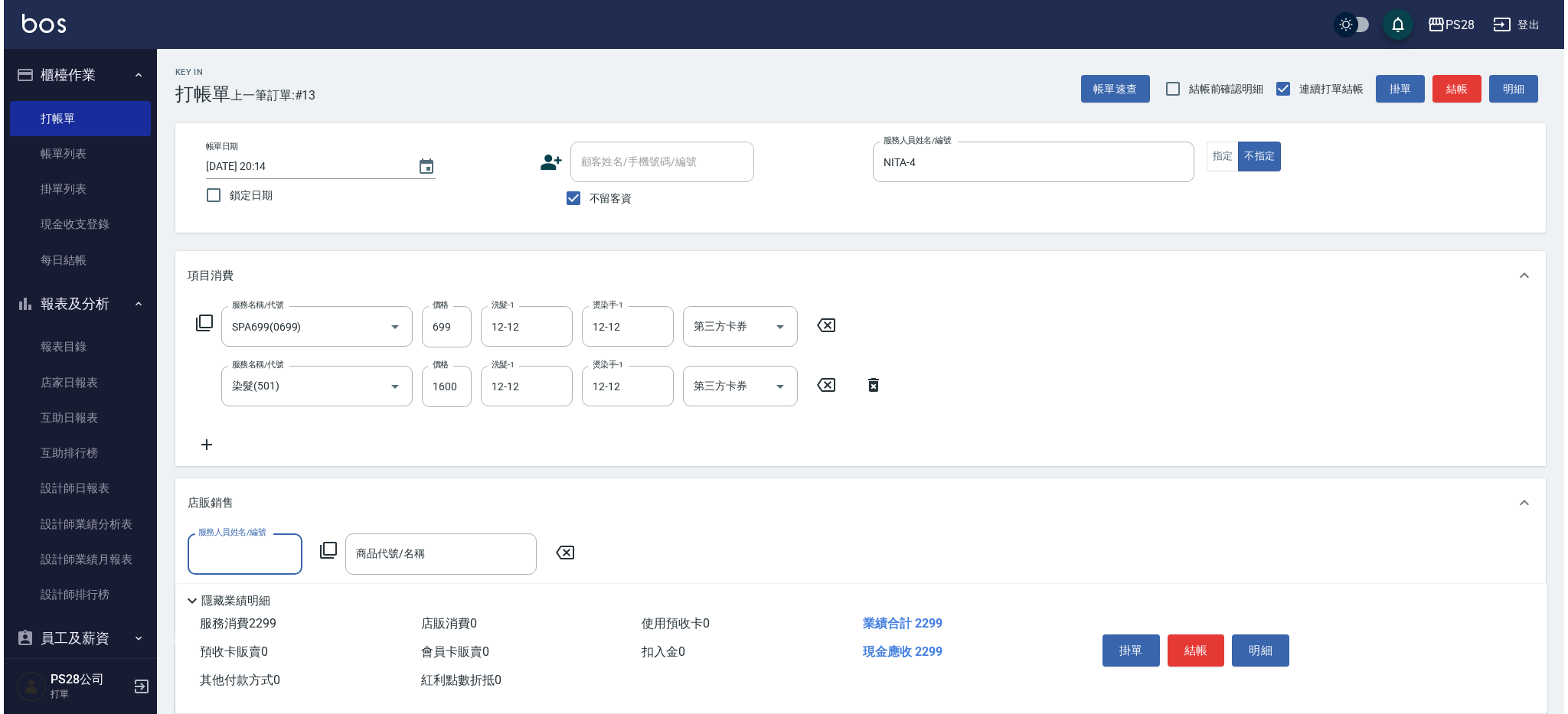
scroll to position [0, 0]
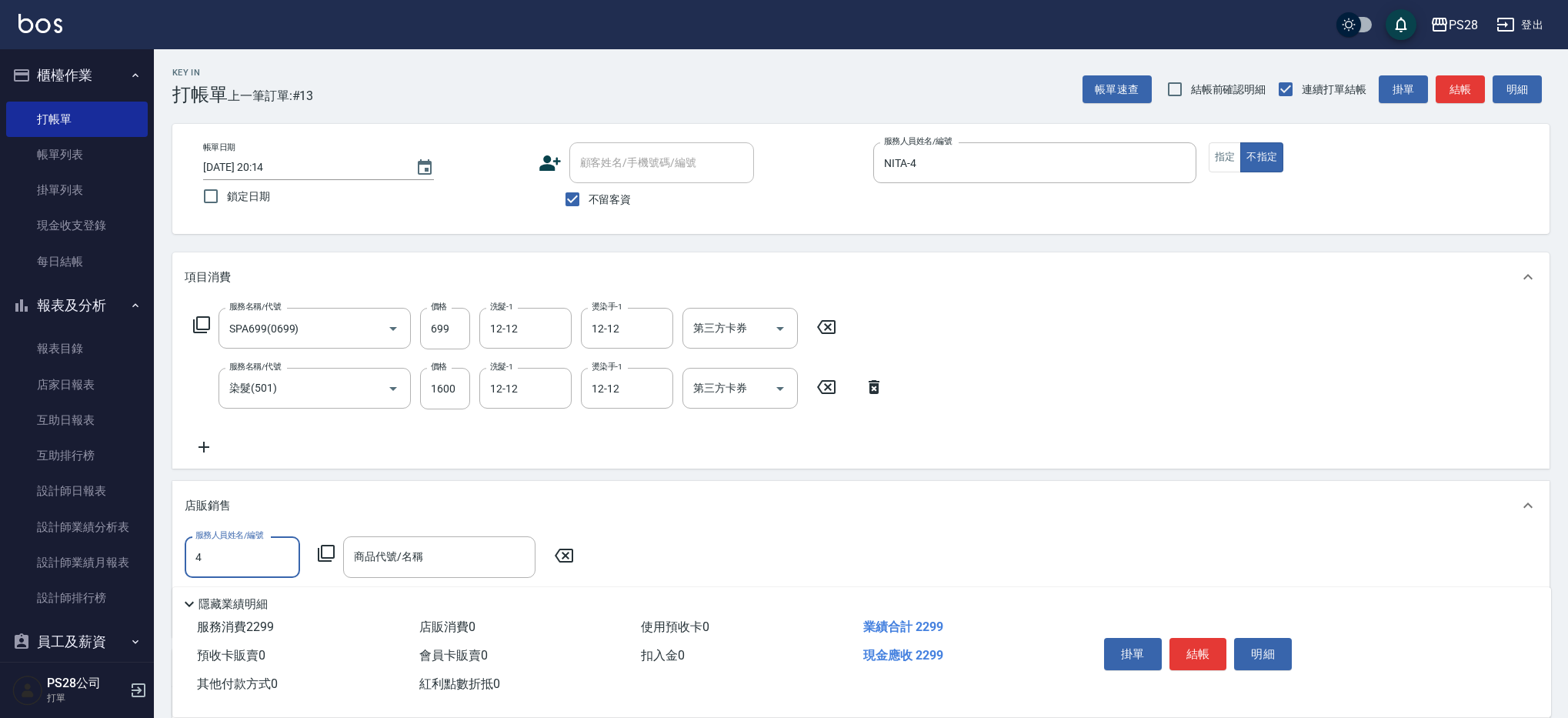
type input "NITA-4"
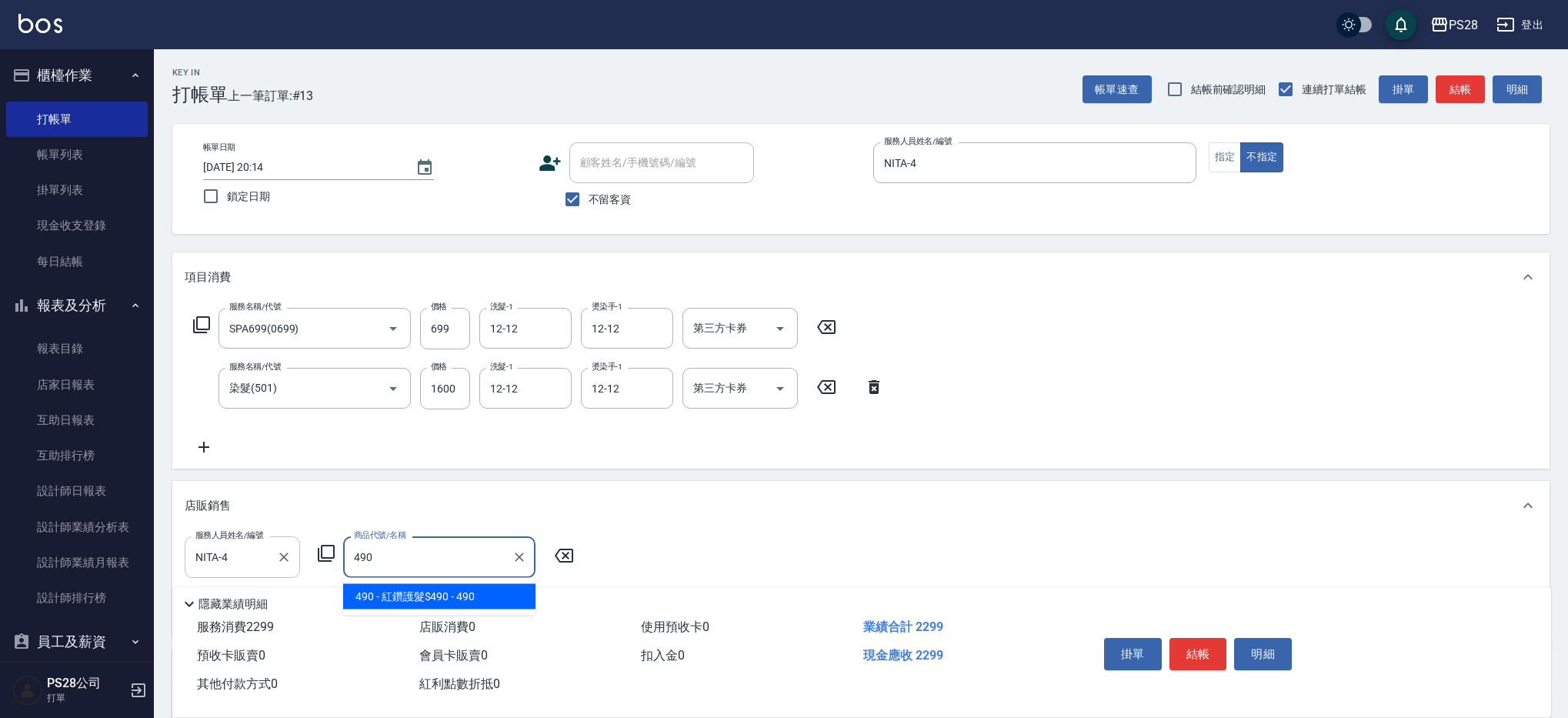
type input "紅鑽護髮$490"
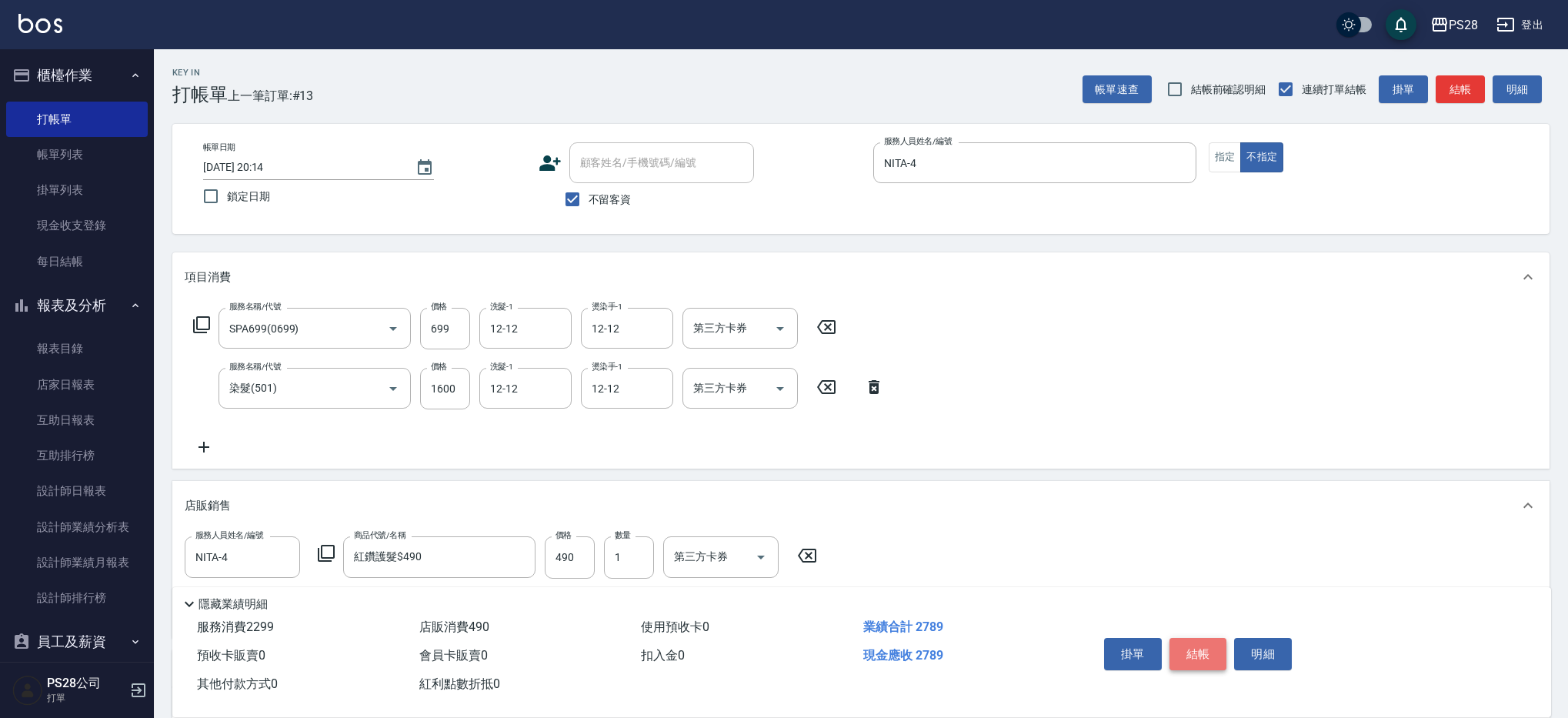
click at [1186, 645] on button "結帳" at bounding box center [1198, 654] width 58 height 32
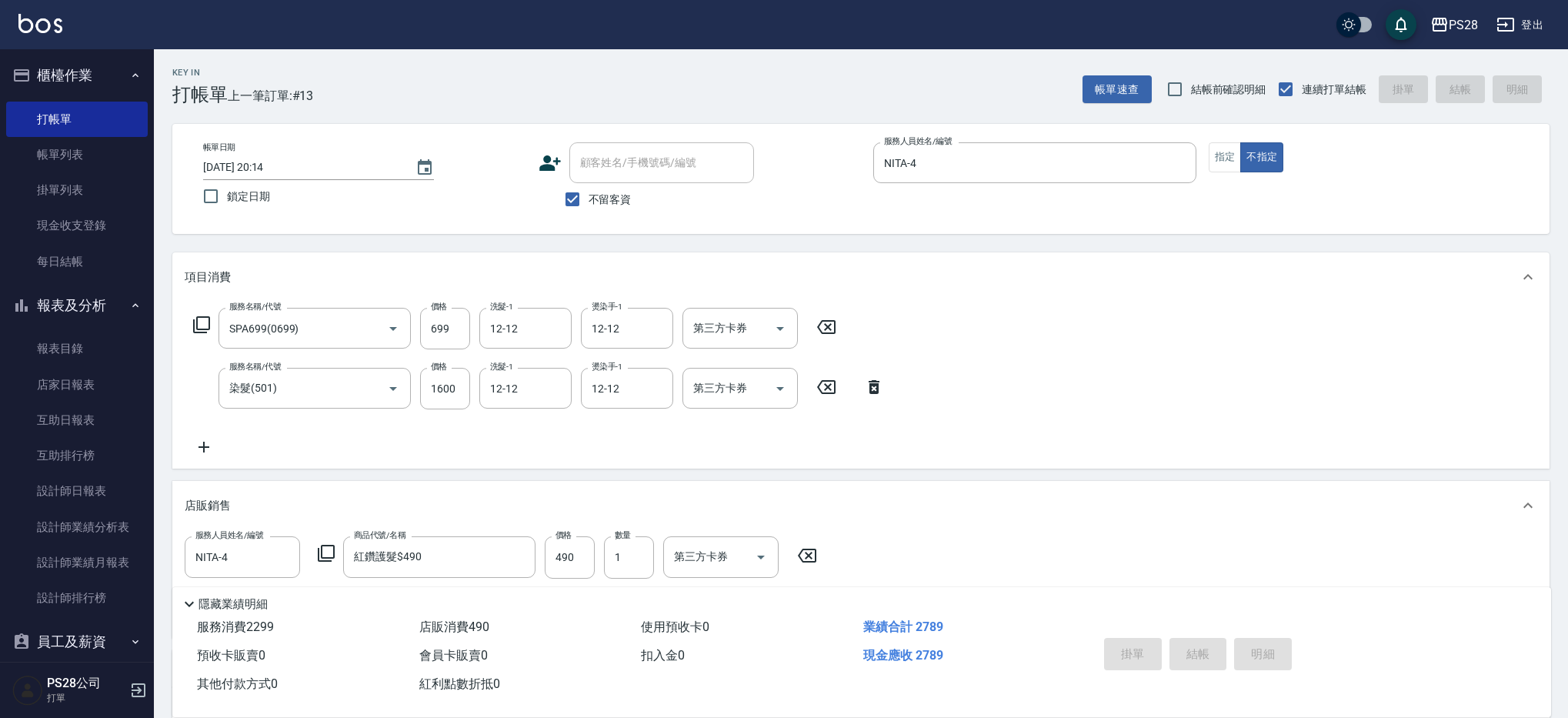
type input "[DATE] 20:15"
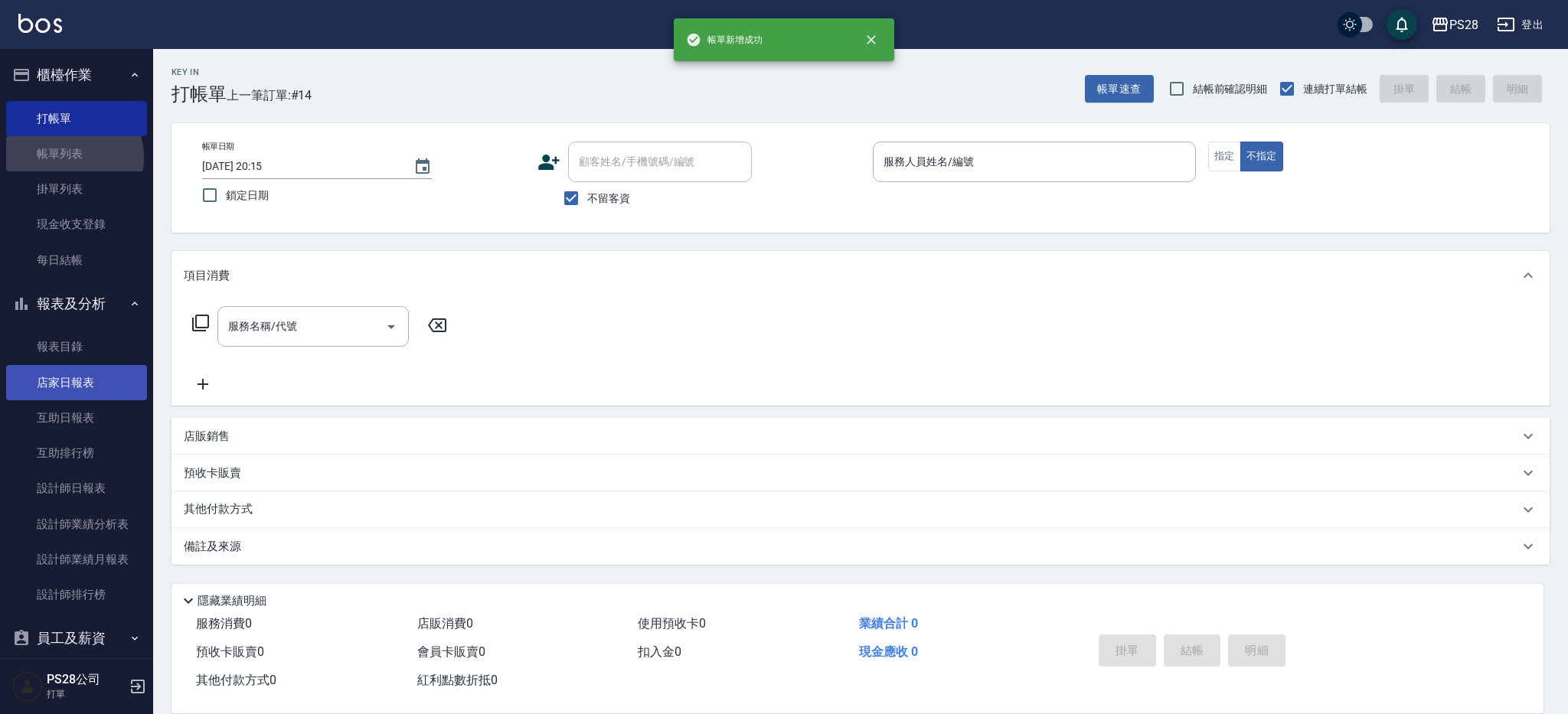
drag, startPoint x: 70, startPoint y: 158, endPoint x: 70, endPoint y: 368, distance: 210.0
click at [70, 158] on link "帳單列表" at bounding box center [76, 154] width 141 height 35
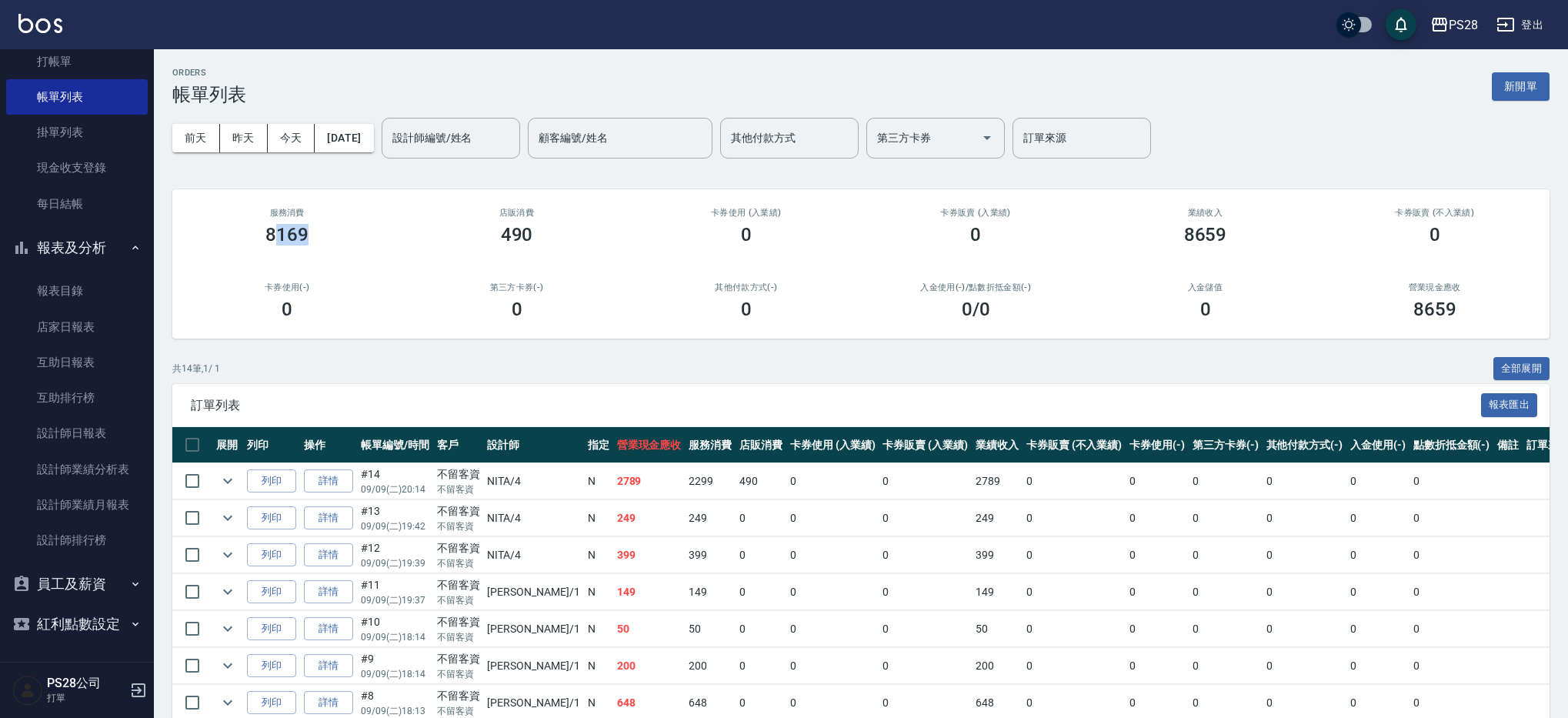
drag, startPoint x: 274, startPoint y: 232, endPoint x: 321, endPoint y: 236, distance: 47.2
click at [321, 236] on div "8169" at bounding box center [287, 235] width 192 height 22
click at [62, 361] on link "互助日報表" at bounding box center [77, 363] width 142 height 35
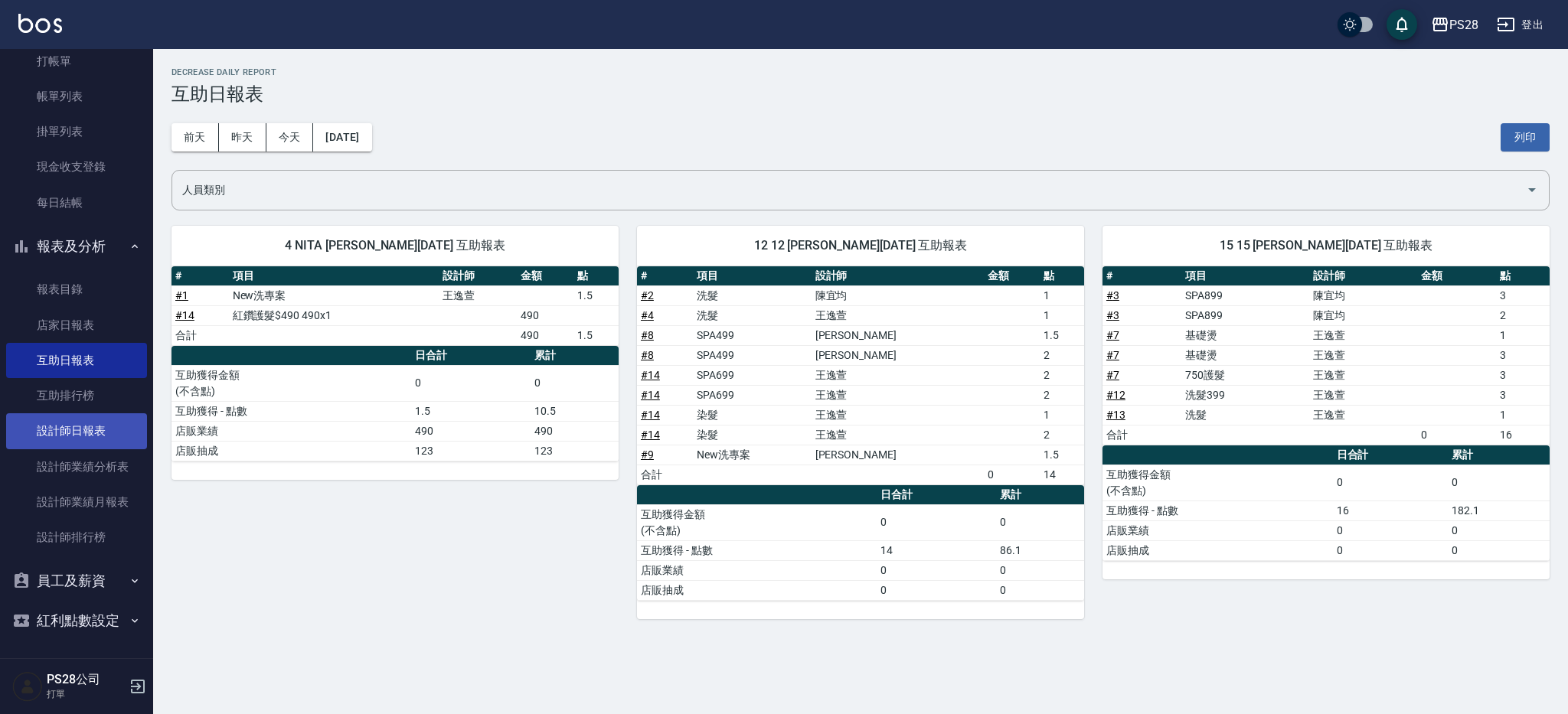
click at [80, 433] on link "設計師日報表" at bounding box center [76, 431] width 141 height 35
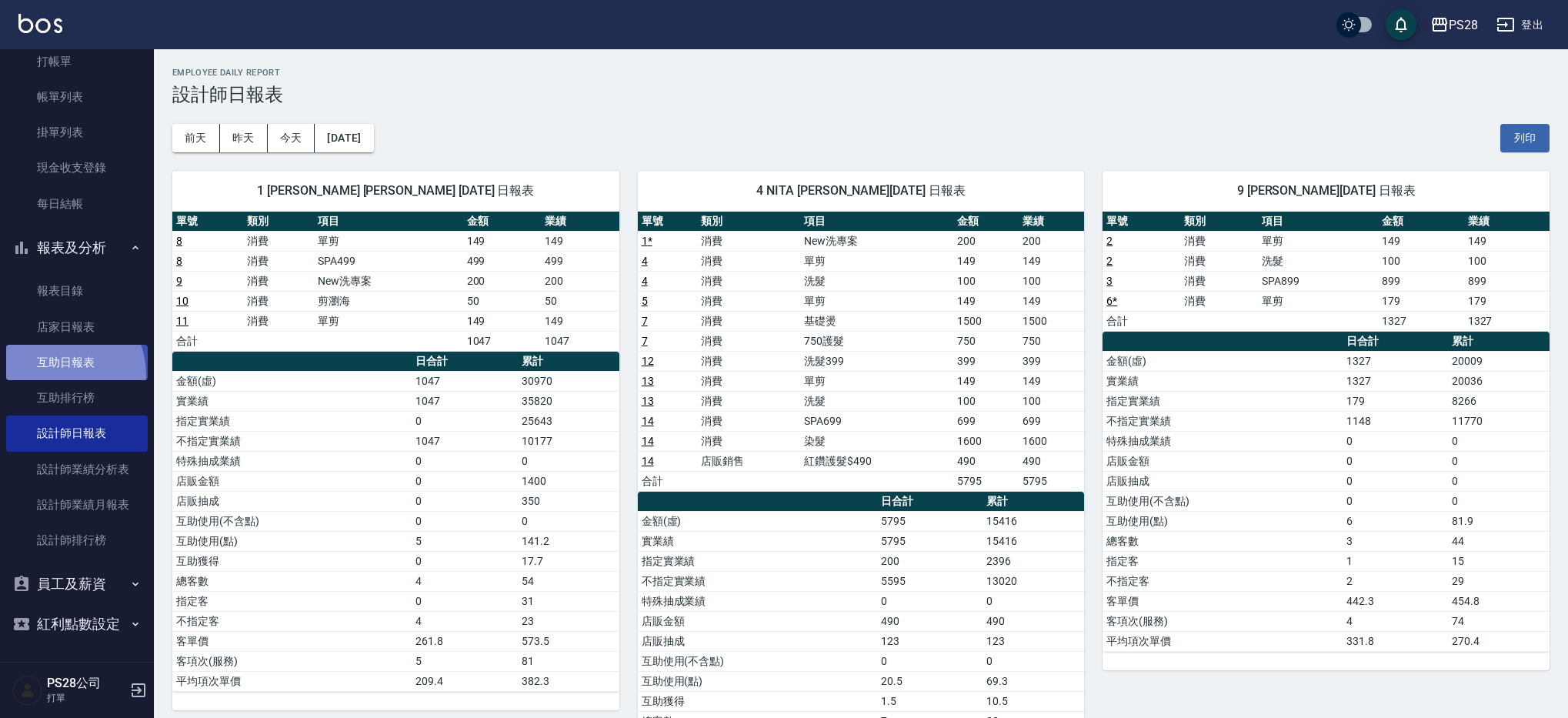
click at [51, 375] on link "互助日報表" at bounding box center [77, 363] width 142 height 35
